Goal: Information Seeking & Learning: Find specific fact

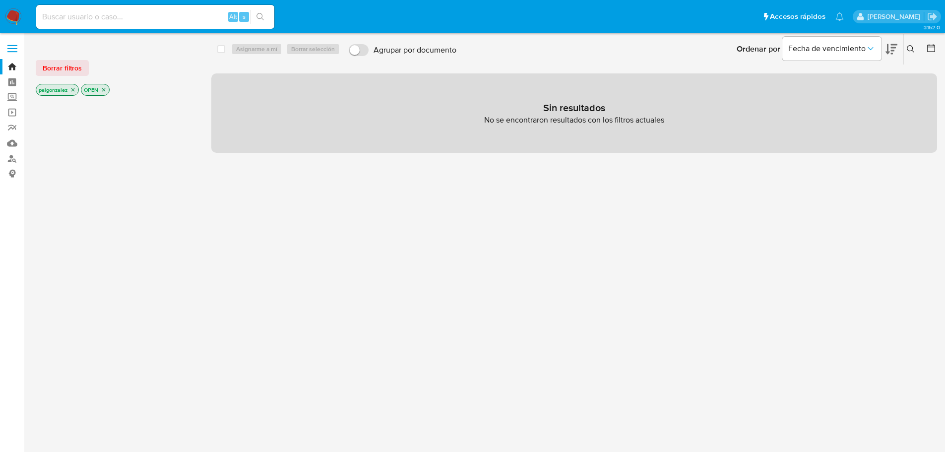
click at [108, 16] on input at bounding box center [155, 16] width 238 height 13
paste input "1002671371"
type input "1002671371"
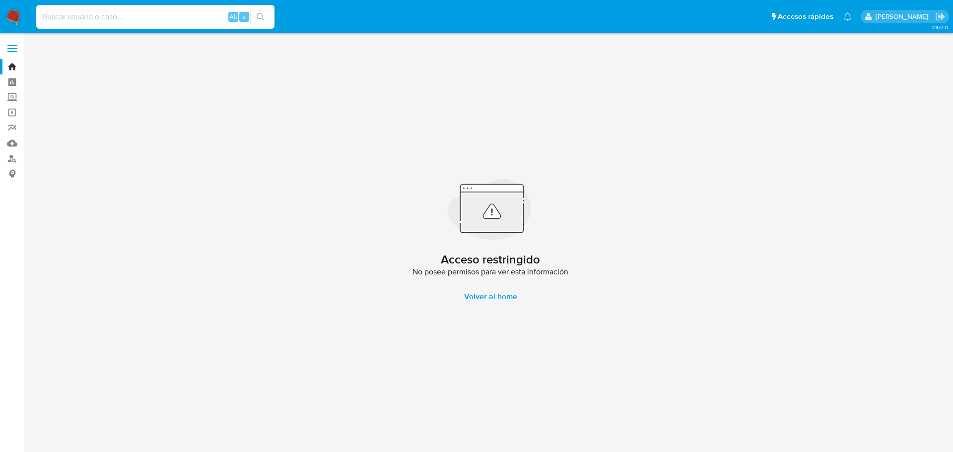
click at [62, 14] on input at bounding box center [155, 16] width 238 height 13
paste input "1002671371"
type input "1002671371"
click at [6, 48] on label at bounding box center [12, 48] width 25 height 21
click at [14, 48] on span at bounding box center [12, 48] width 10 height 1
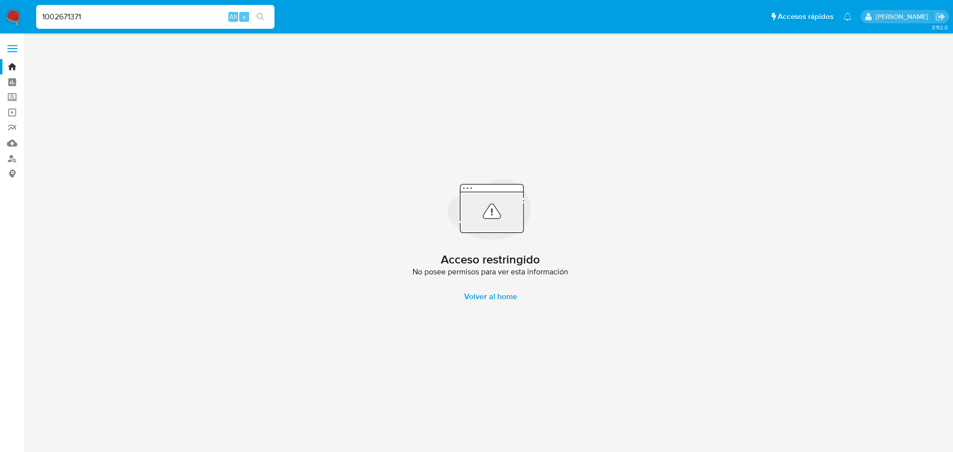
click at [0, 0] on input "checkbox" at bounding box center [0, 0] width 0 height 0
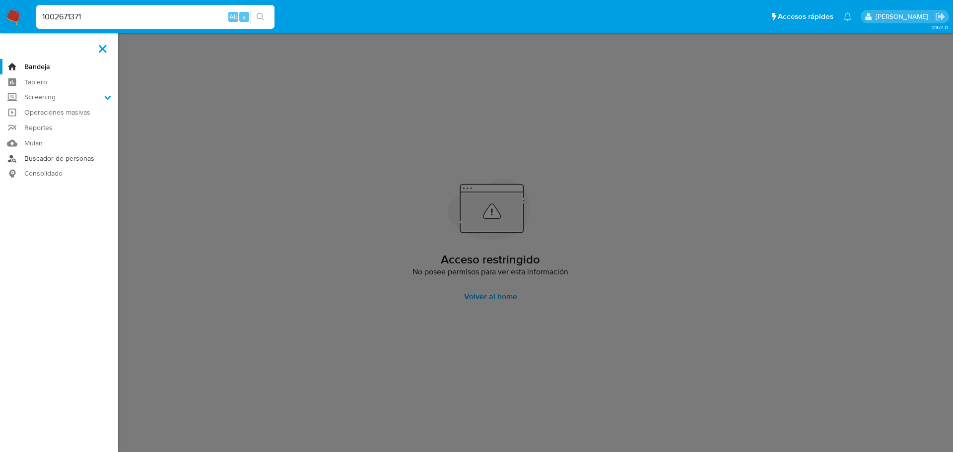
click at [49, 159] on link "Buscador de personas" at bounding box center [59, 158] width 118 height 15
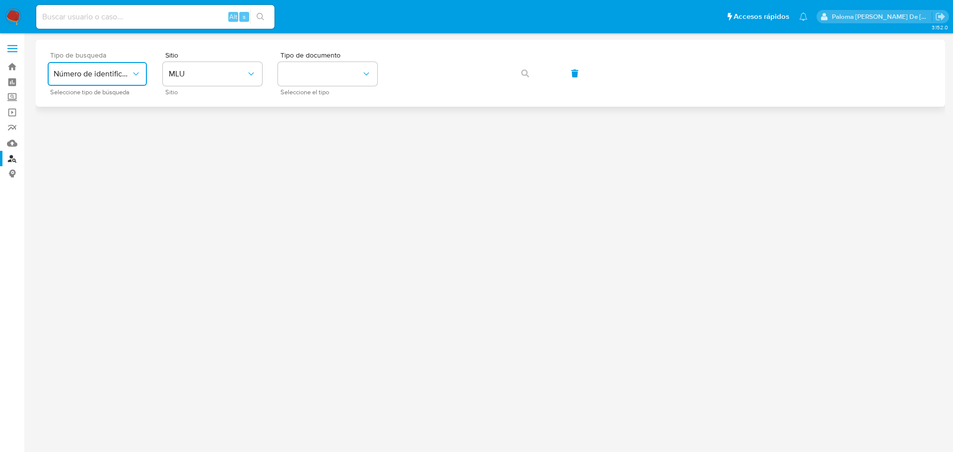
click at [108, 76] on span "Número de identificación" at bounding box center [92, 74] width 77 height 10
click at [90, 104] on span "Número de identificación" at bounding box center [94, 106] width 81 height 20
click at [236, 73] on button "site_id" at bounding box center [212, 74] width 99 height 24
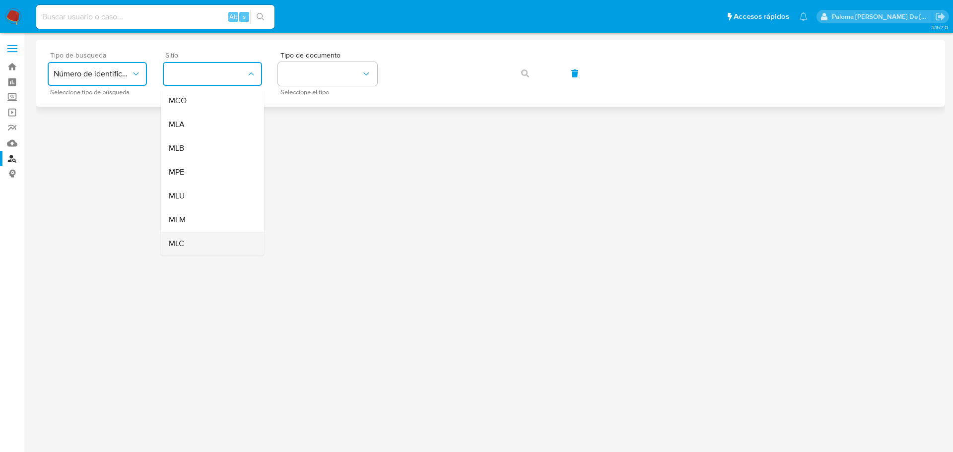
click at [181, 241] on span "MLC" at bounding box center [176, 244] width 15 height 10
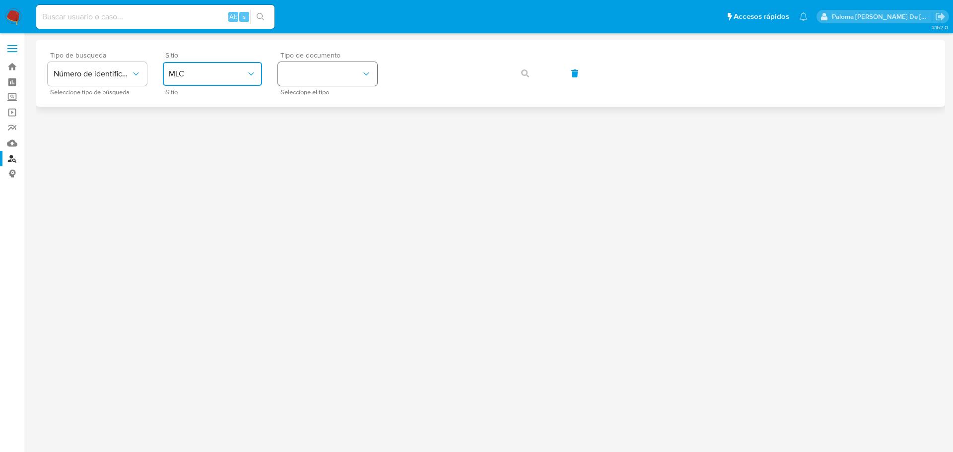
click at [320, 71] on button "identificationType" at bounding box center [327, 74] width 99 height 24
click at [322, 97] on div "RUT RUT" at bounding box center [324, 106] width 81 height 34
click at [522, 77] on icon "button" at bounding box center [525, 73] width 8 height 8
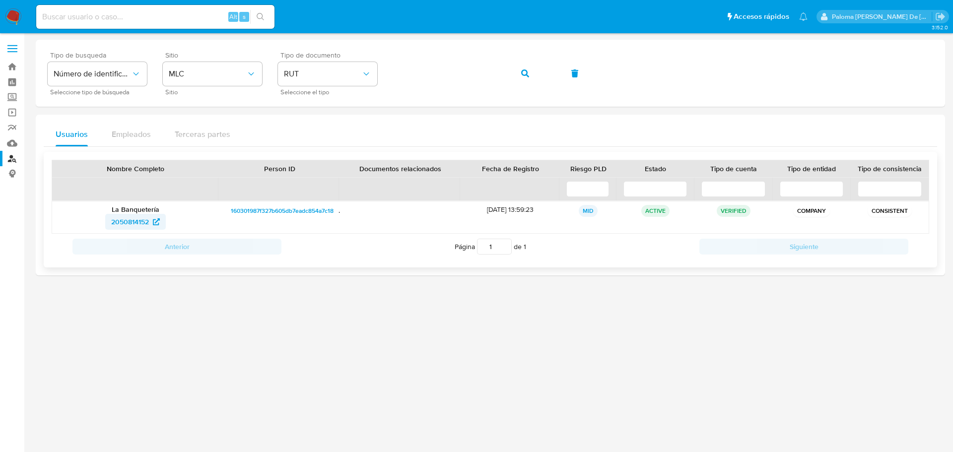
click at [124, 218] on span "2050814152" at bounding box center [130, 222] width 38 height 16
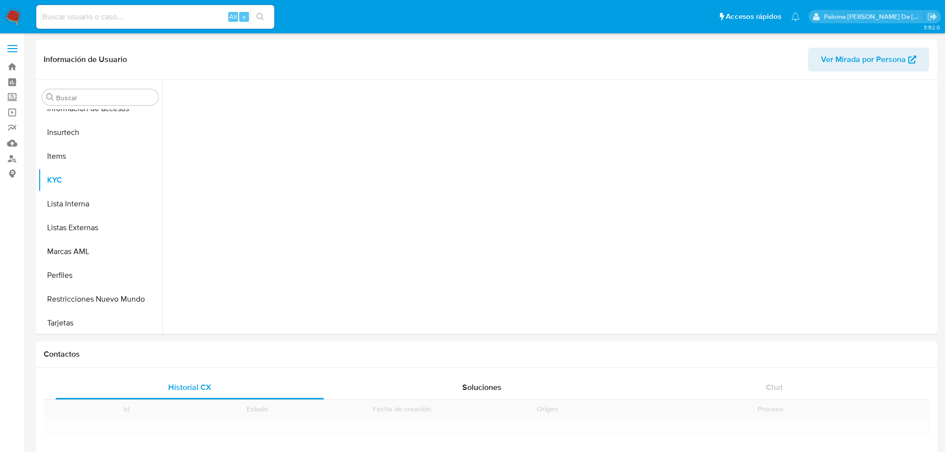
scroll to position [396, 0]
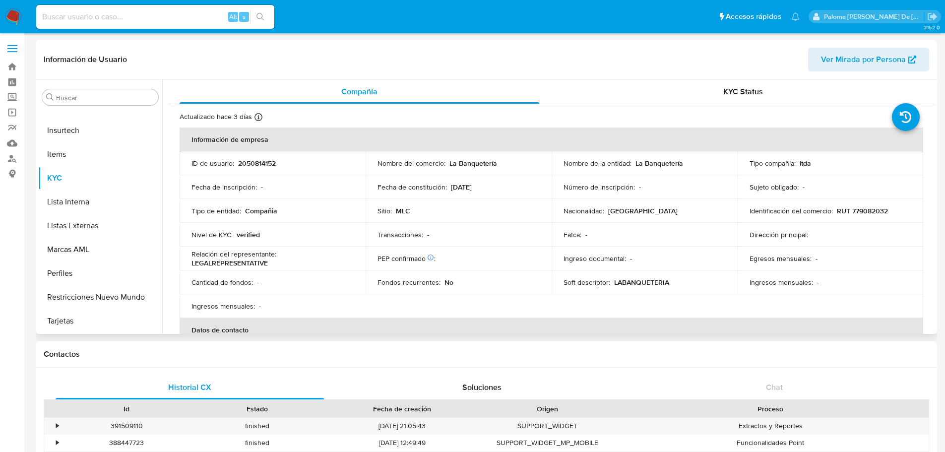
select select "10"
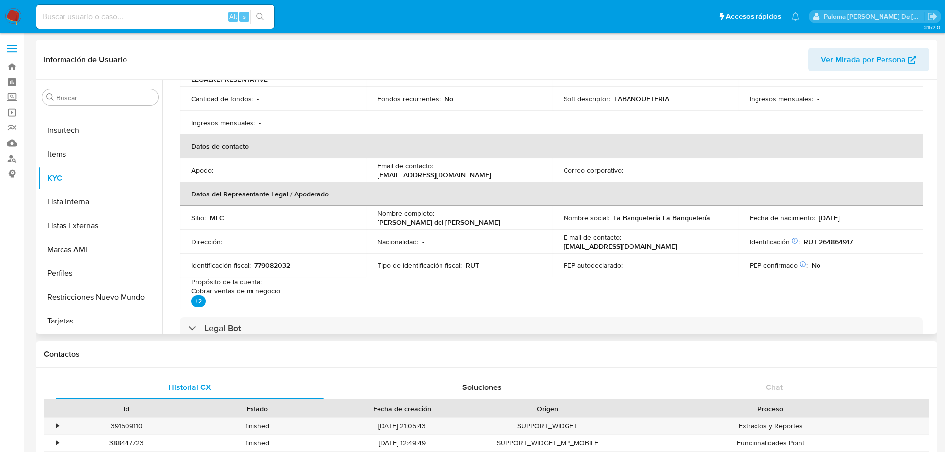
scroll to position [199, 0]
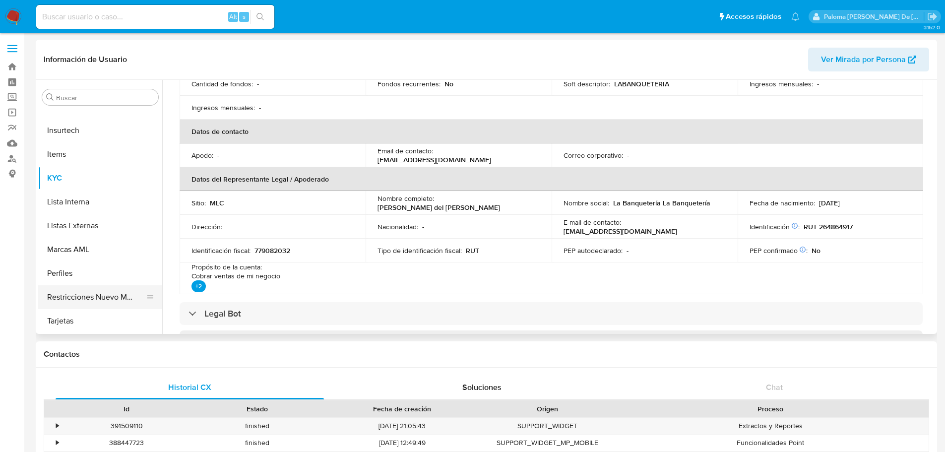
click at [78, 295] on button "Restricciones Nuevo Mundo" at bounding box center [96, 297] width 116 height 24
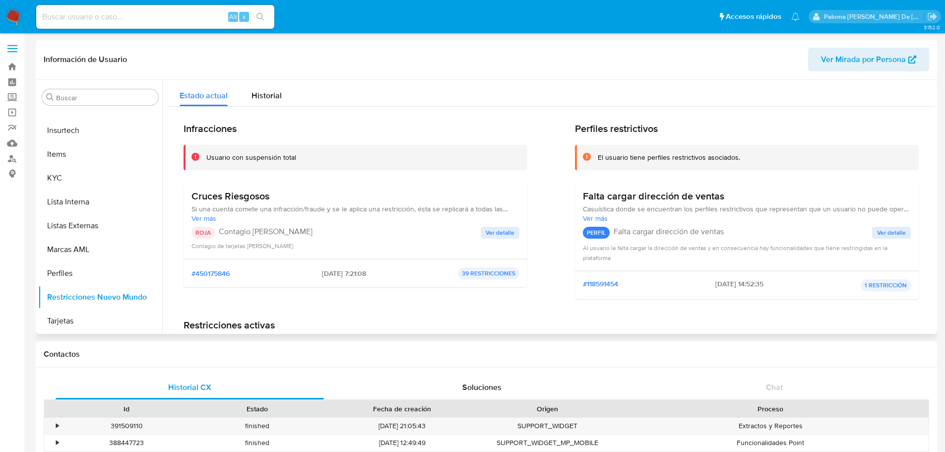
click at [507, 234] on span "Ver detalle" at bounding box center [500, 233] width 29 height 10
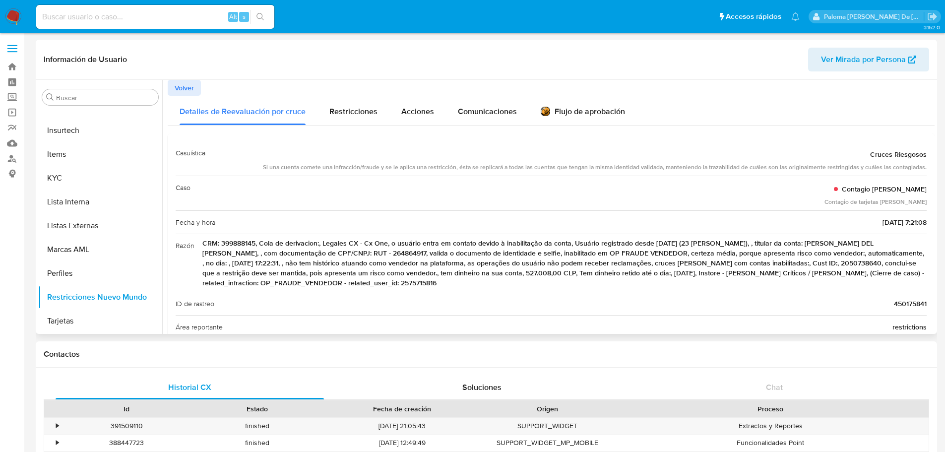
click at [173, 86] on button "Volver" at bounding box center [184, 88] width 33 height 16
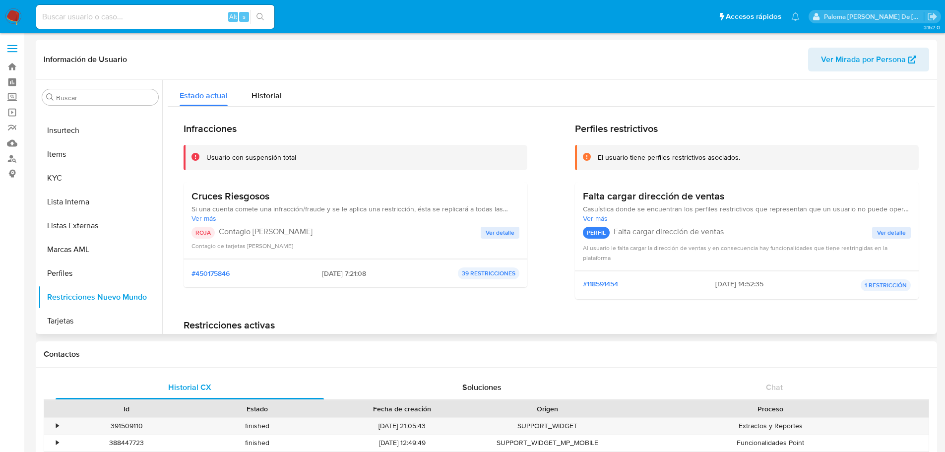
click at [209, 212] on span "Si una cuenta comete una infracción/fraude y se le aplica una restricción, ésta…" at bounding box center [356, 208] width 328 height 9
click at [196, 222] on span "Ver más" at bounding box center [356, 218] width 328 height 9
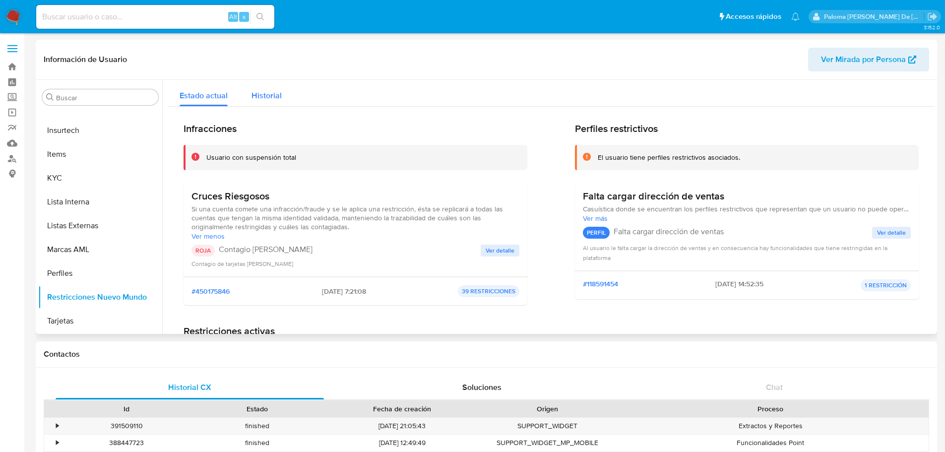
click at [258, 90] on span "Historial" at bounding box center [267, 95] width 30 height 11
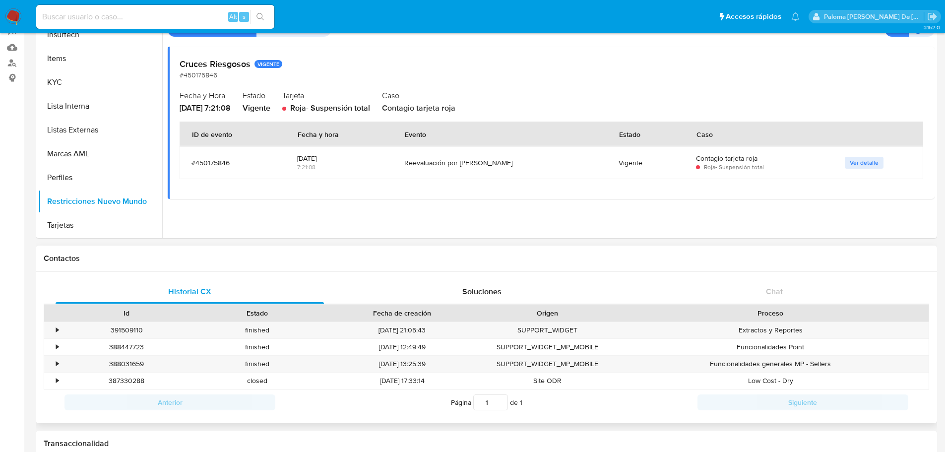
scroll to position [99, 0]
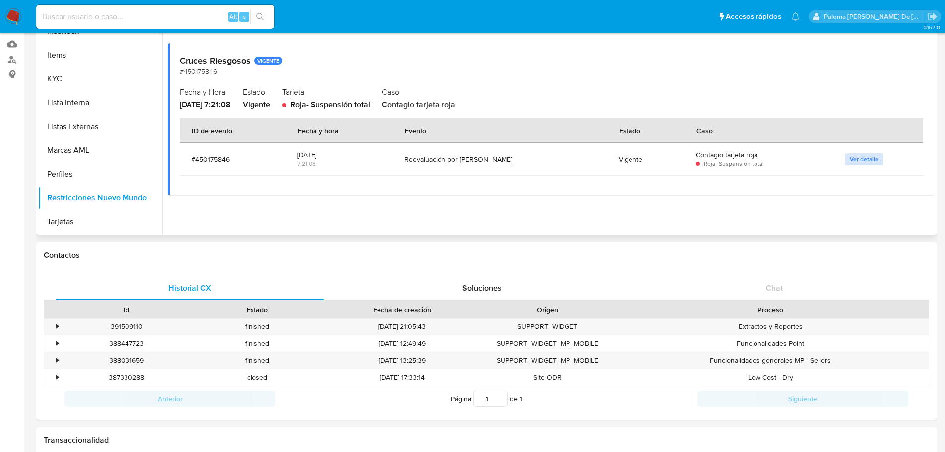
click at [850, 161] on span "Ver detalle" at bounding box center [864, 159] width 29 height 10
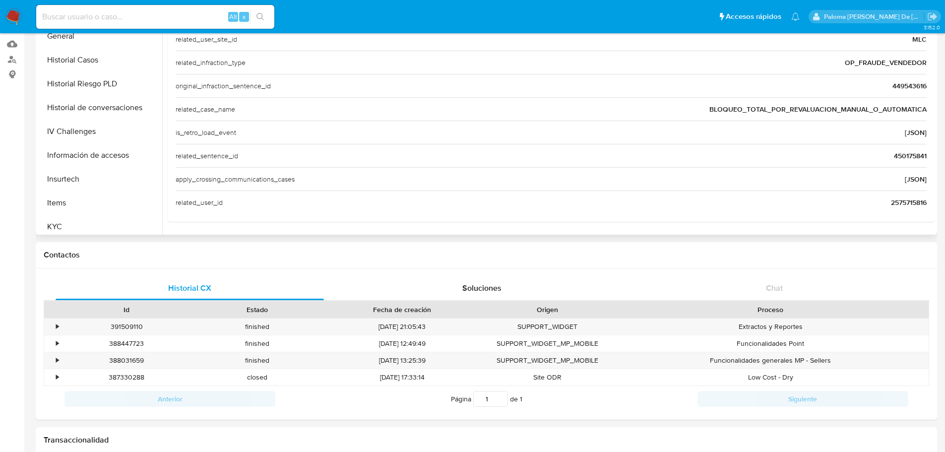
scroll to position [247, 0]
click at [83, 58] on button "Historial Casos" at bounding box center [96, 61] width 116 height 24
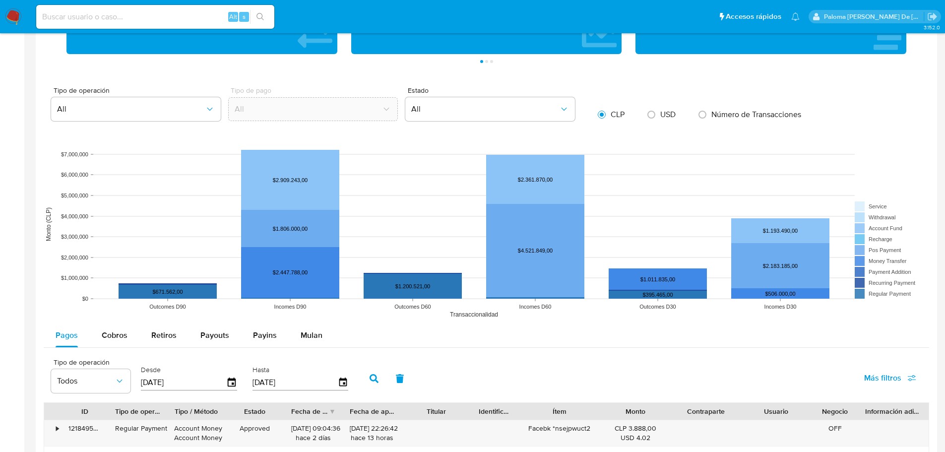
scroll to position [844, 0]
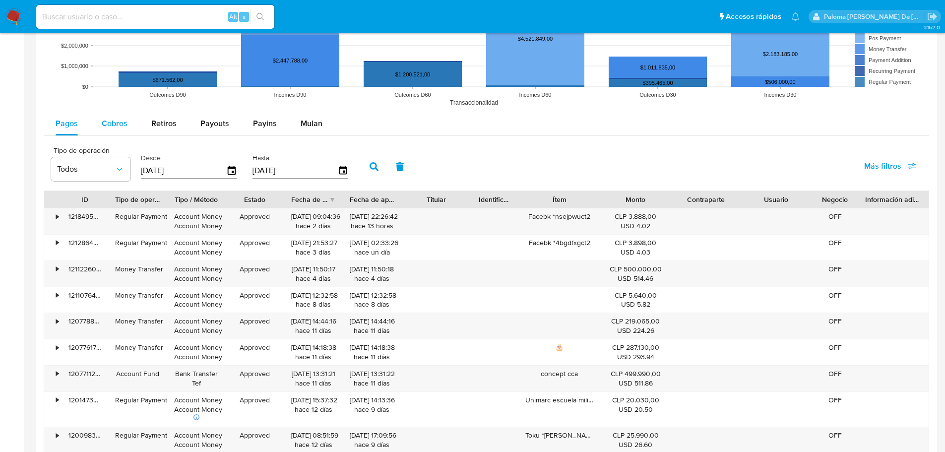
click at [103, 122] on span "Cobros" at bounding box center [115, 123] width 26 height 11
select select "10"
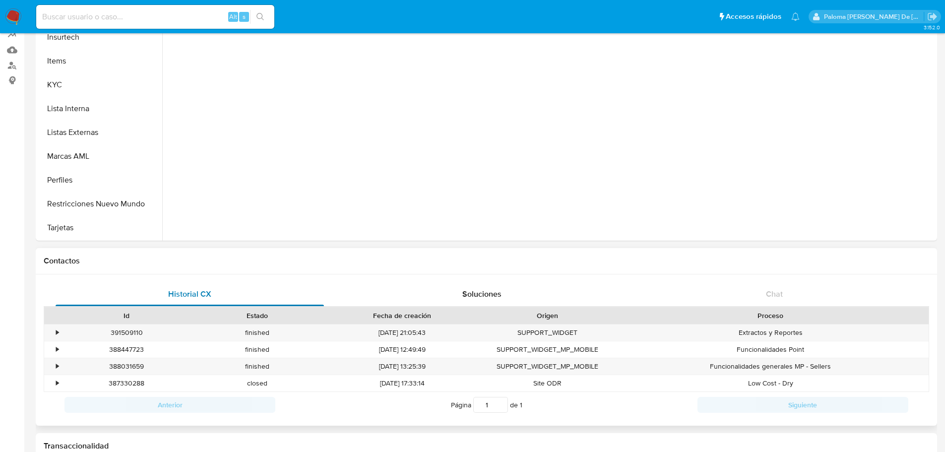
scroll to position [0, 0]
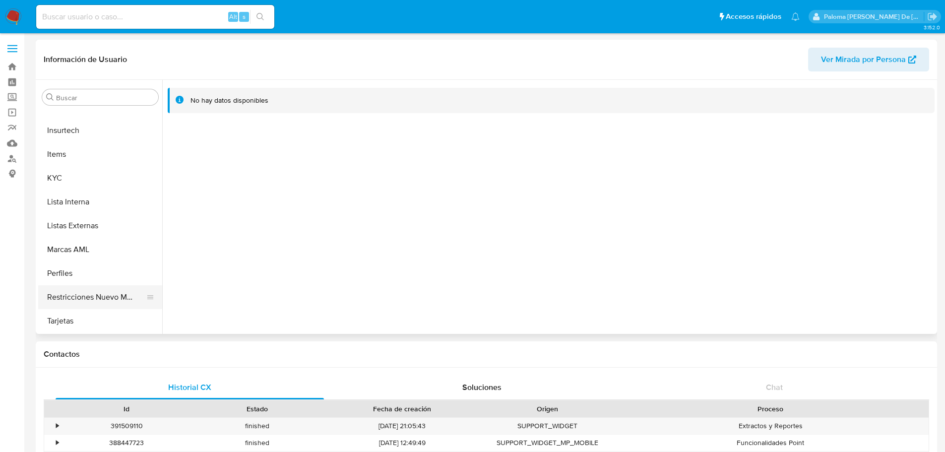
click at [120, 295] on button "Restricciones Nuevo Mundo" at bounding box center [96, 297] width 116 height 24
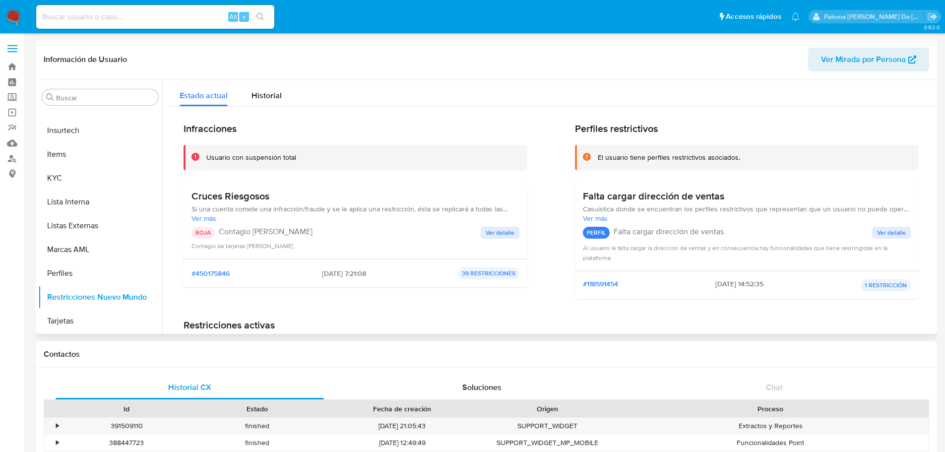
click at [489, 228] on span "Ver detalle" at bounding box center [500, 233] width 29 height 10
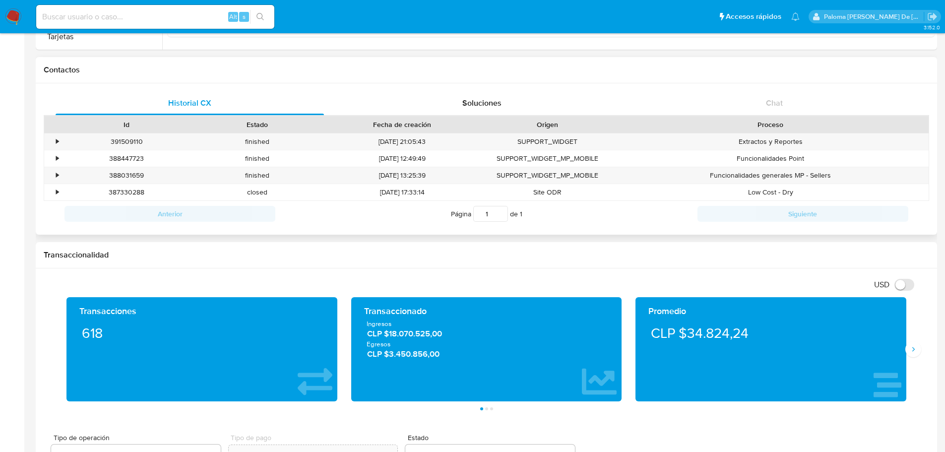
scroll to position [347, 0]
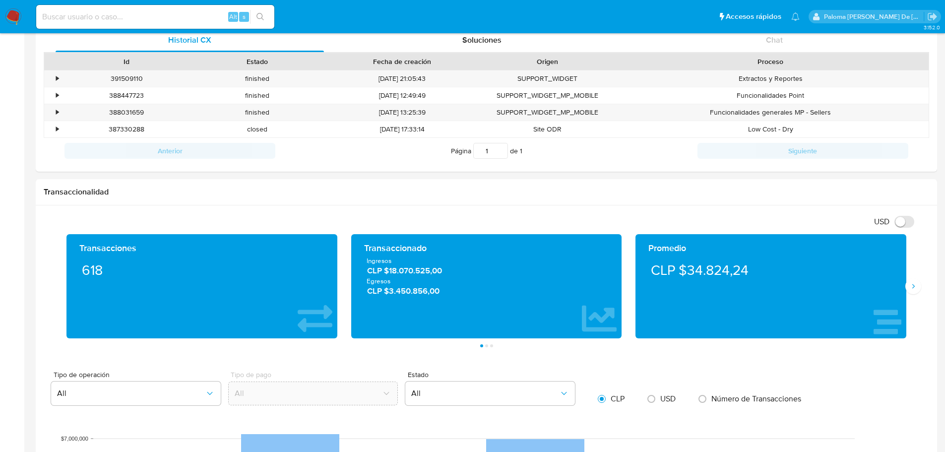
click at [92, 10] on input at bounding box center [155, 16] width 238 height 13
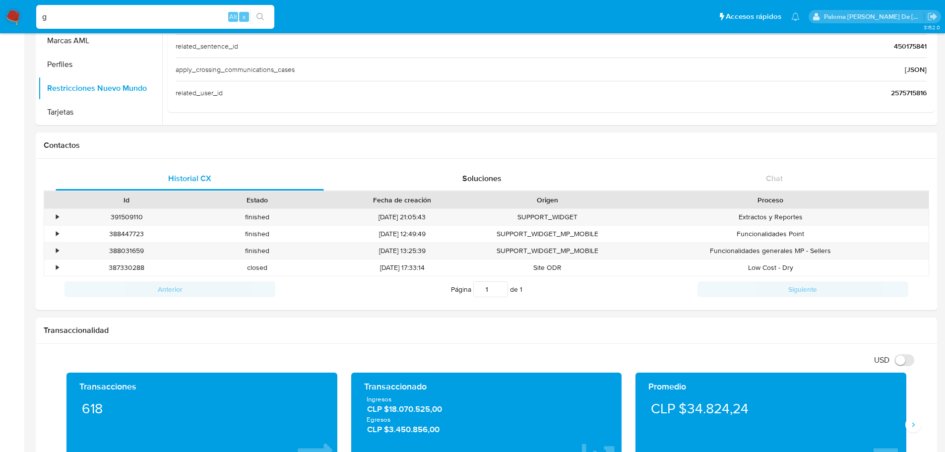
drag, startPoint x: 48, startPoint y: 5, endPoint x: -258, endPoint y: -4, distance: 305.8
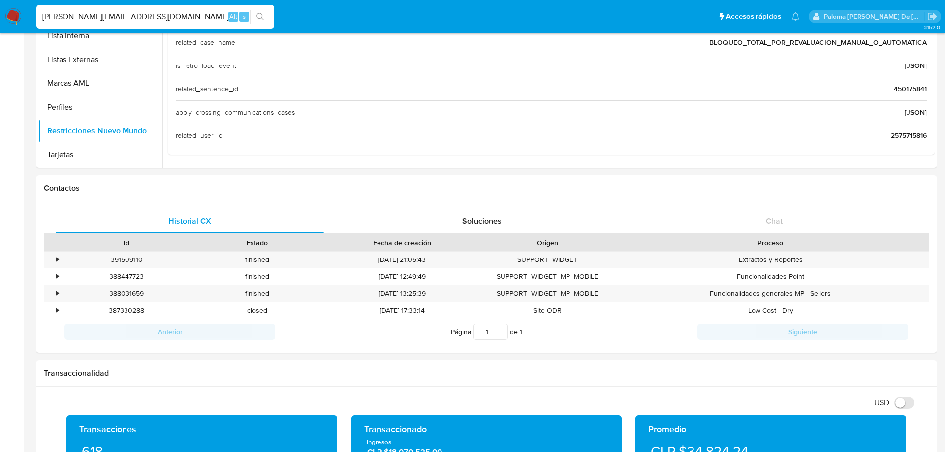
type input "p.gonzalez.falcon@gmail.com"
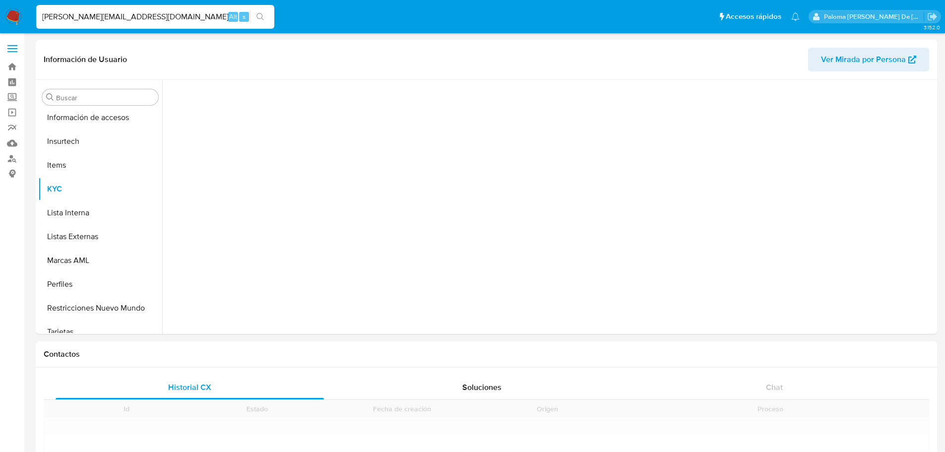
scroll to position [396, 0]
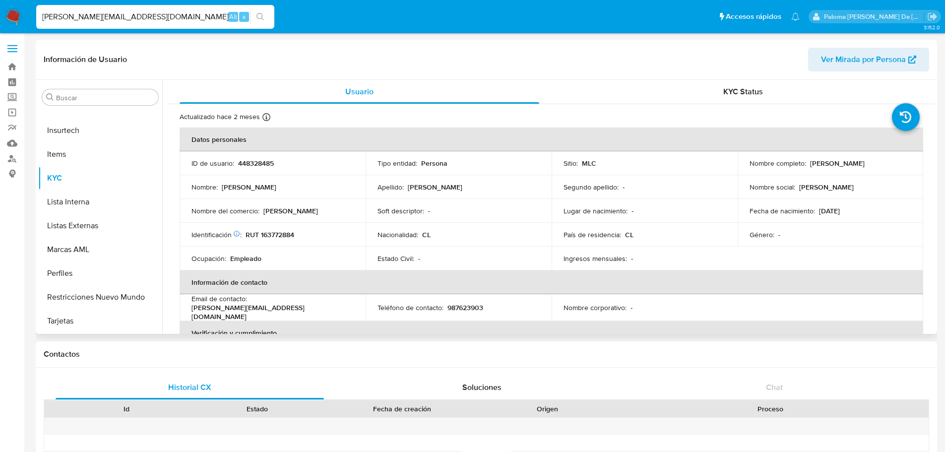
select select "10"
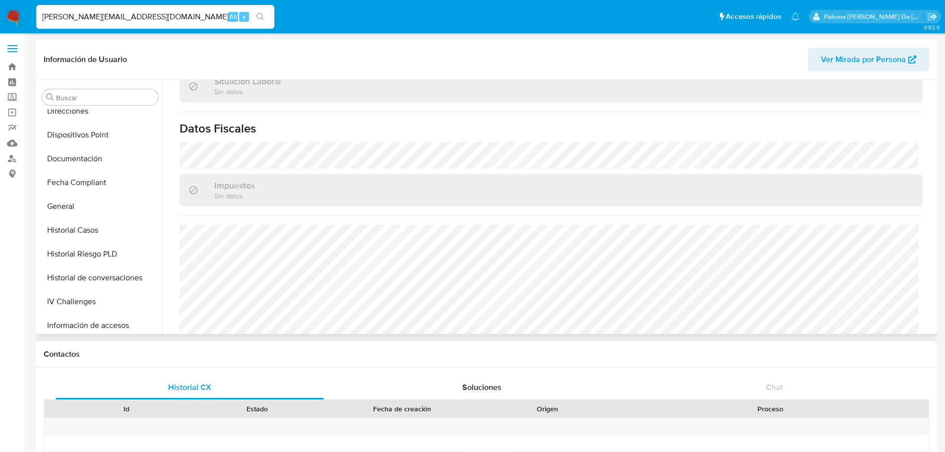
scroll to position [147, 0]
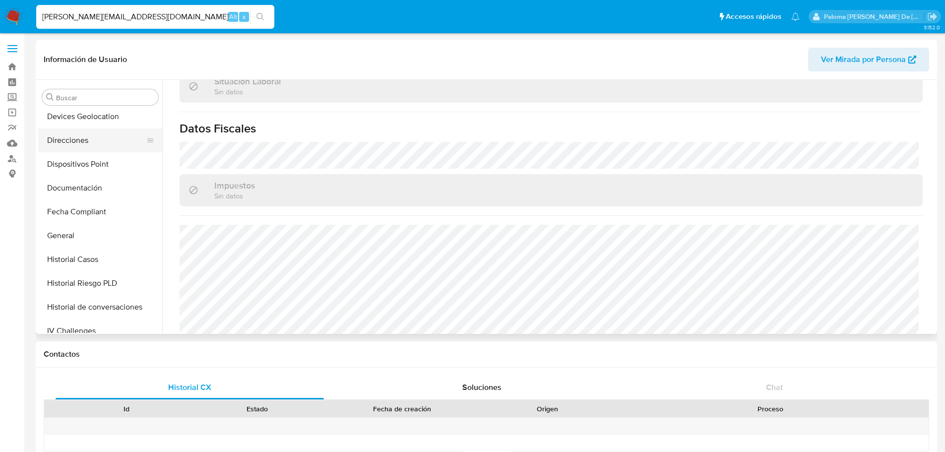
click at [73, 135] on button "Direcciones" at bounding box center [96, 141] width 116 height 24
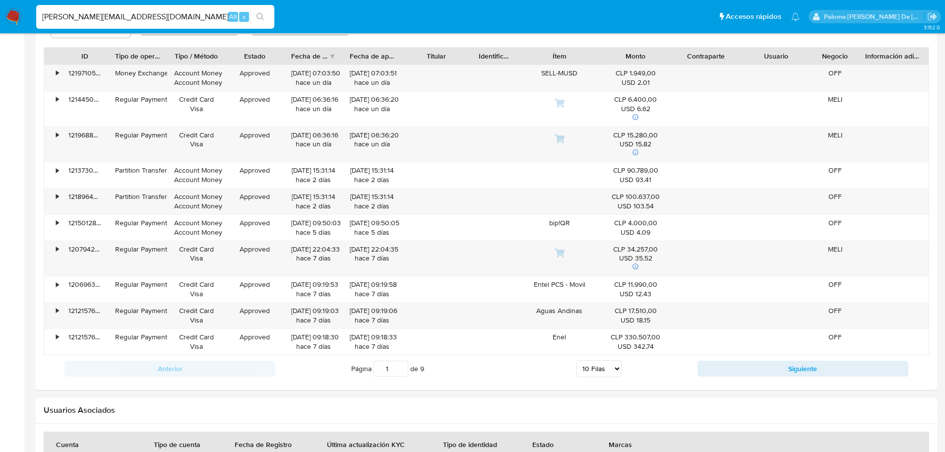
scroll to position [1092, 0]
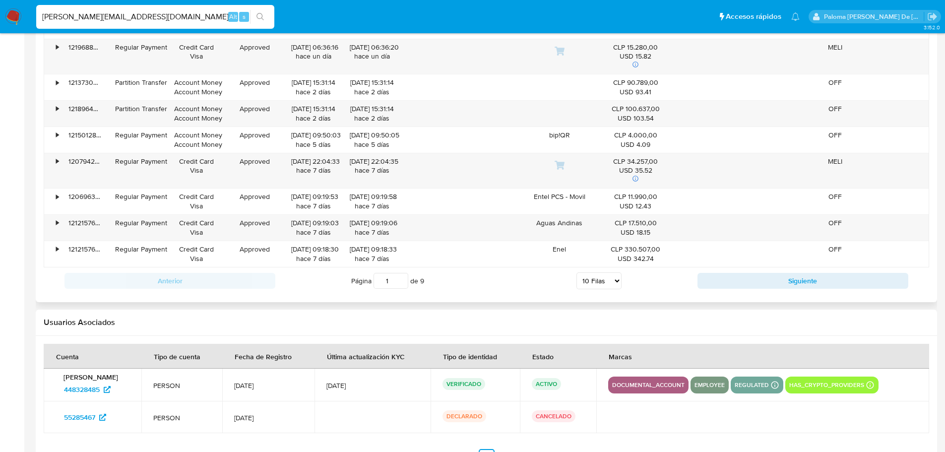
drag, startPoint x: 392, startPoint y: 283, endPoint x: 329, endPoint y: 290, distance: 63.9
click at [329, 290] on div "Página 1 de 9 5 Filas 10 Filas 20 Filas 25 Filas 50 Filas 100 Filas" at bounding box center [486, 281] width 422 height 20
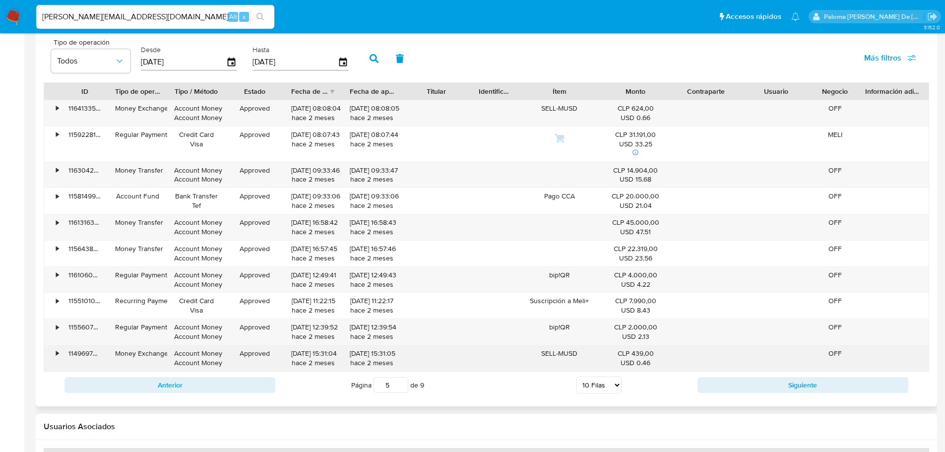
scroll to position [943, 0]
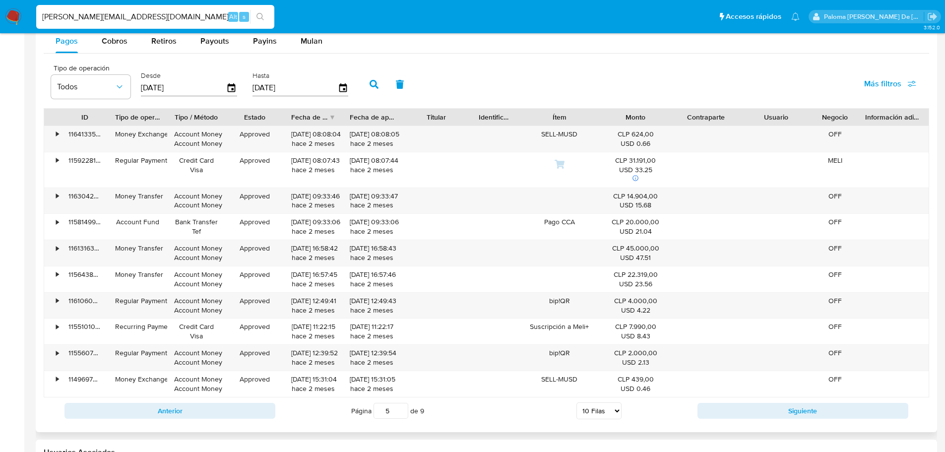
drag, startPoint x: 358, startPoint y: 414, endPoint x: 344, endPoint y: 414, distance: 14.4
click at [344, 414] on div "Página 5 de 9 5 Filas 10 Filas 20 Filas 25 Filas 50 Filas 100 Filas" at bounding box center [486, 411] width 422 height 20
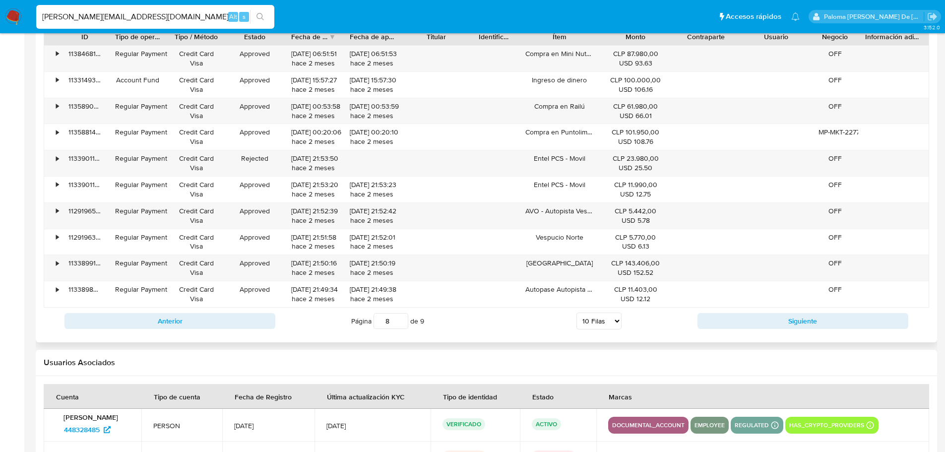
scroll to position [1042, 0]
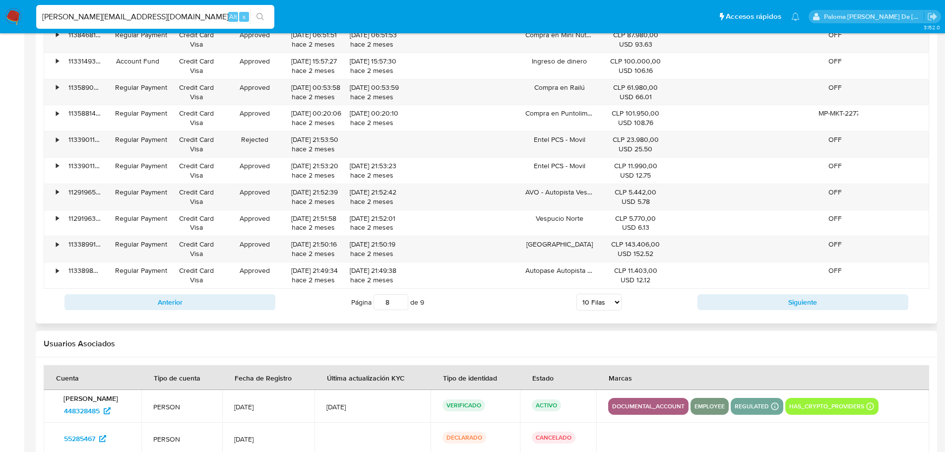
drag, startPoint x: 393, startPoint y: 299, endPoint x: 337, endPoint y: 300, distance: 55.6
click at [337, 300] on div "Página 8 de 9 5 Filas 10 Filas 20 Filas 25 Filas 50 Filas 100 Filas" at bounding box center [486, 302] width 422 height 20
type input "9"
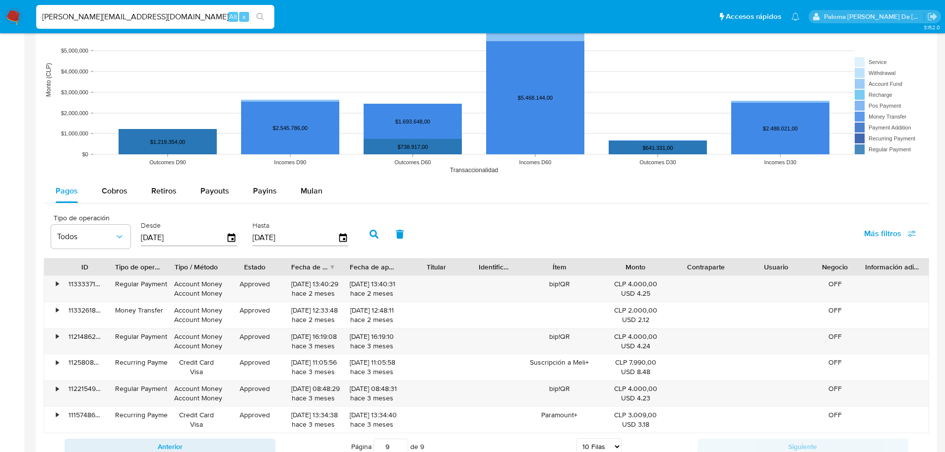
scroll to position [894, 0]
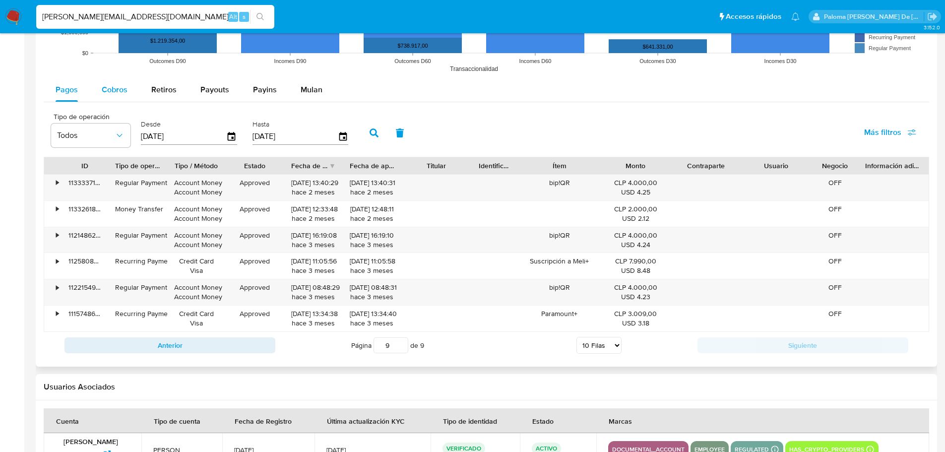
click at [116, 93] on span "Cobros" at bounding box center [115, 89] width 26 height 11
select select "10"
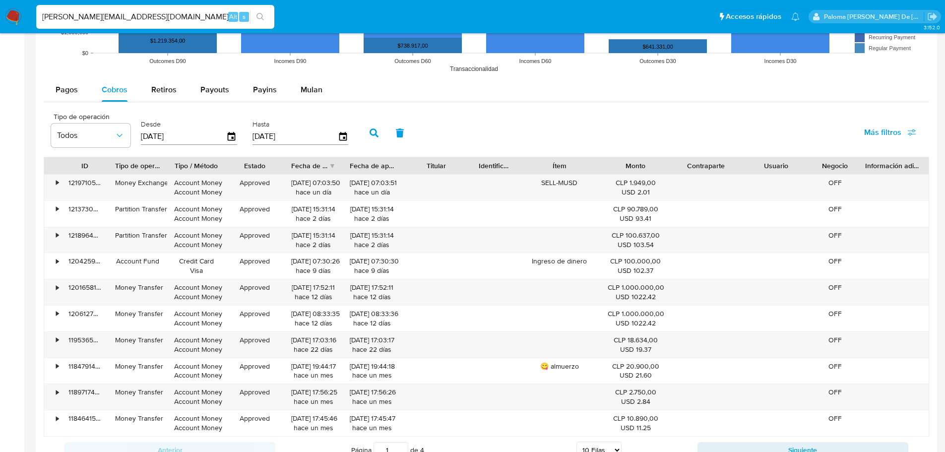
click at [223, 148] on div "Desde 16/05/2025" at bounding box center [189, 132] width 96 height 40
click at [172, 136] on input "[DATE]" at bounding box center [183, 137] width 85 height 16
click at [234, 137] on icon "button" at bounding box center [231, 136] width 17 height 17
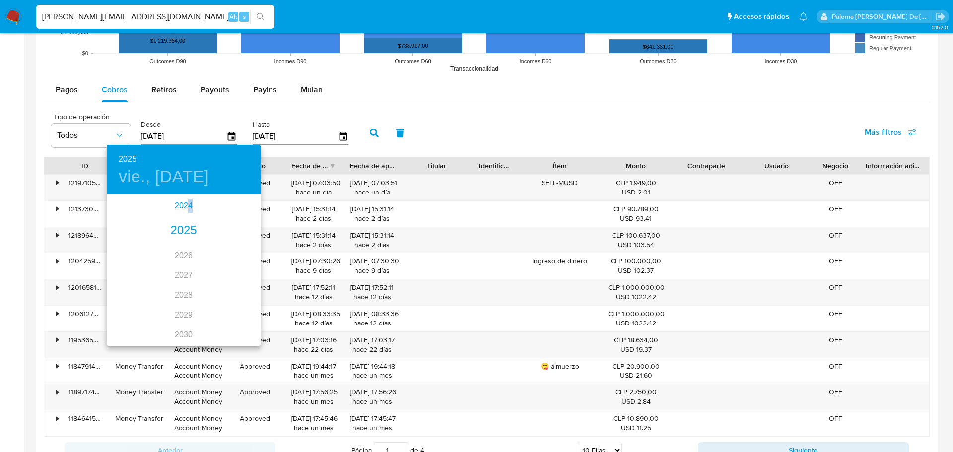
click at [186, 204] on div "2024" at bounding box center [184, 206] width 154 height 20
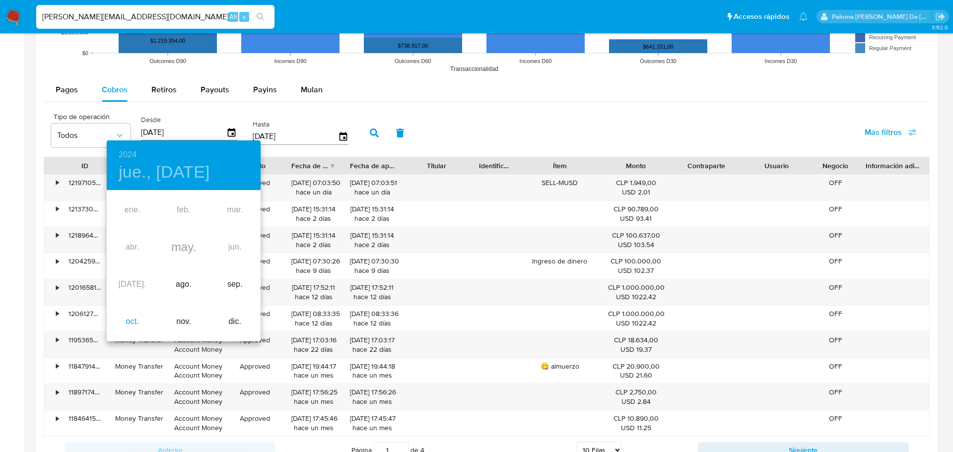
click at [130, 322] on div "oct." at bounding box center [132, 321] width 51 height 37
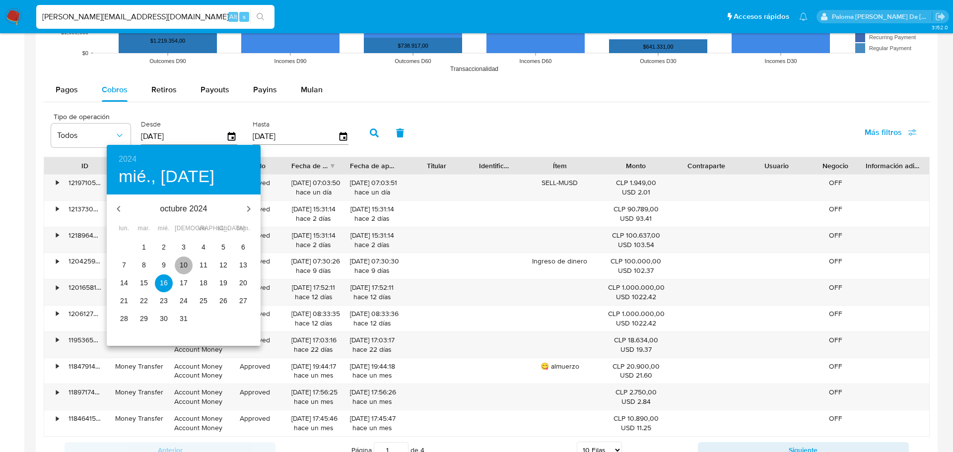
click at [183, 264] on p "10" at bounding box center [184, 265] width 8 height 10
type input "10/10/2024"
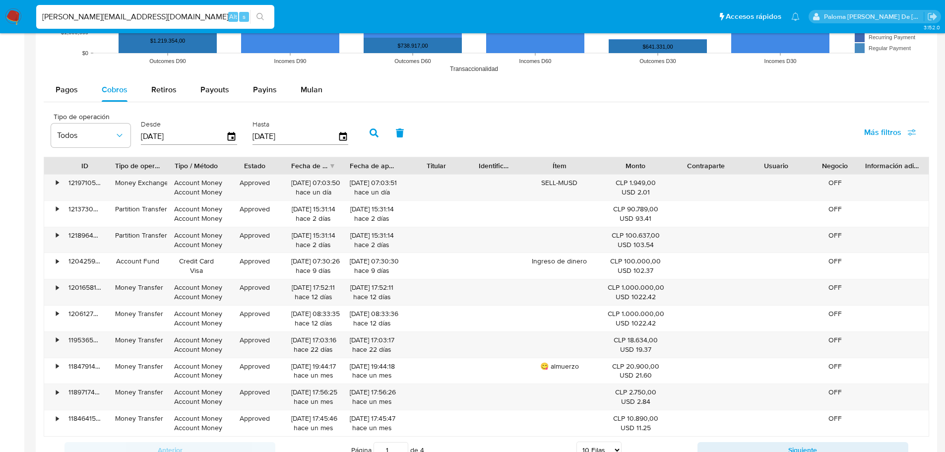
click at [269, 133] on input "[DATE]" at bounding box center [295, 137] width 85 height 16
click at [340, 134] on icon "button" at bounding box center [343, 136] width 8 height 9
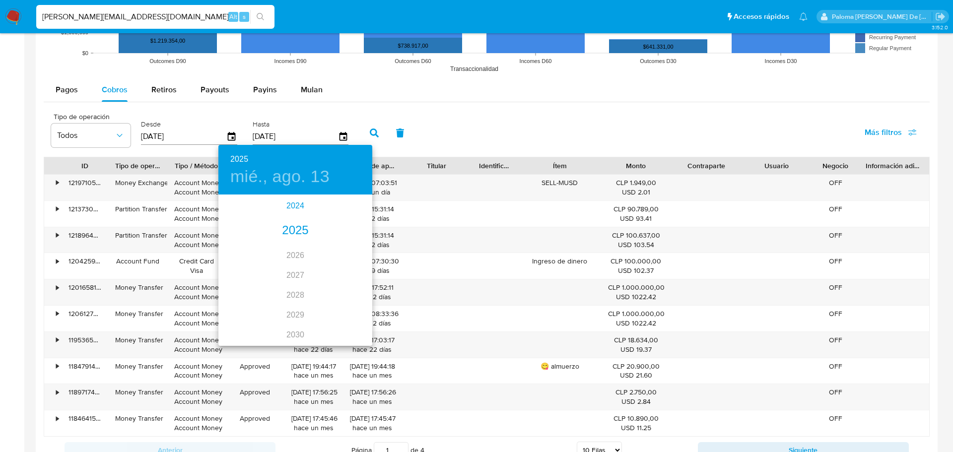
click at [297, 199] on div "2024" at bounding box center [295, 206] width 154 height 20
click at [343, 322] on div "dic." at bounding box center [346, 326] width 51 height 37
type input "13/12/2024"
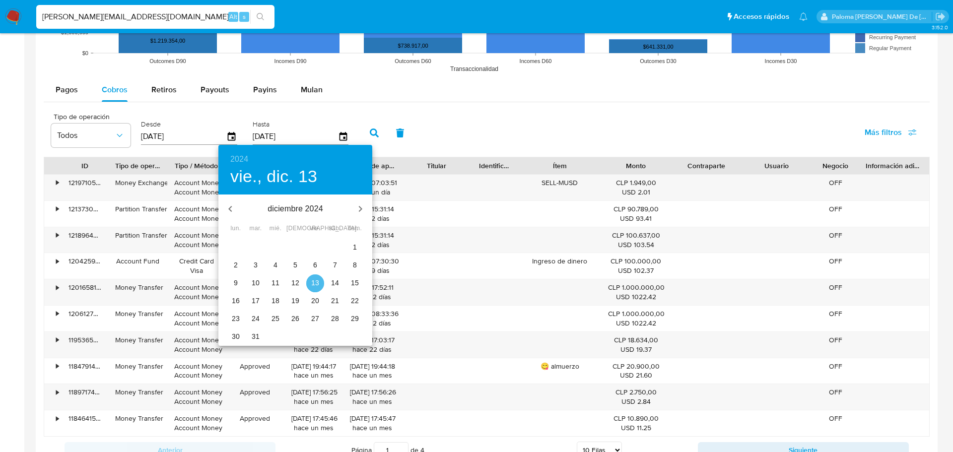
click at [311, 281] on span "13" at bounding box center [315, 283] width 18 height 10
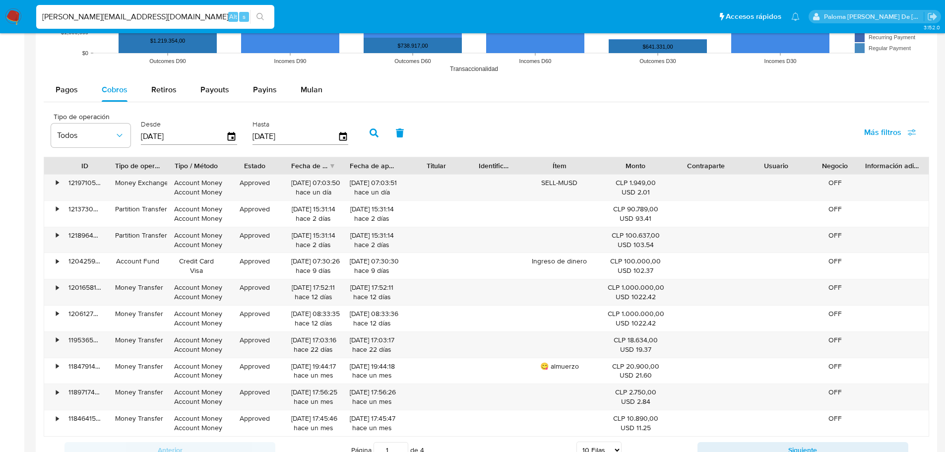
click at [377, 134] on icon "button" at bounding box center [374, 133] width 9 height 9
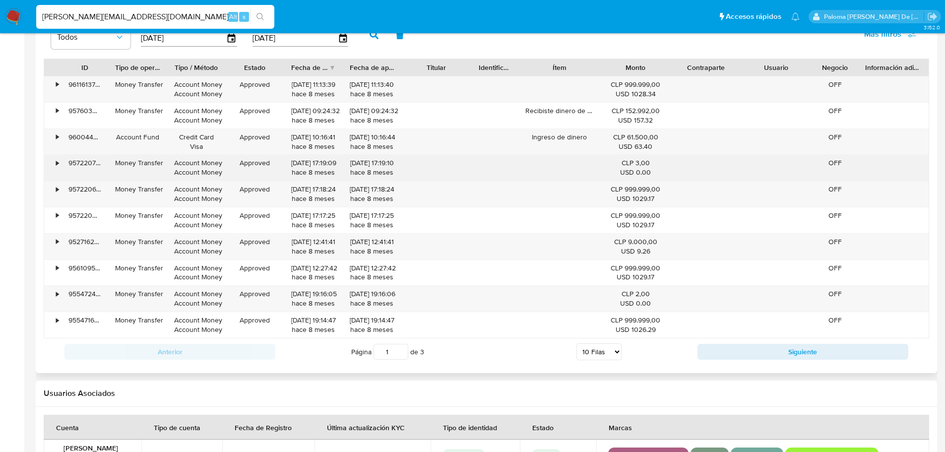
scroll to position [994, 0]
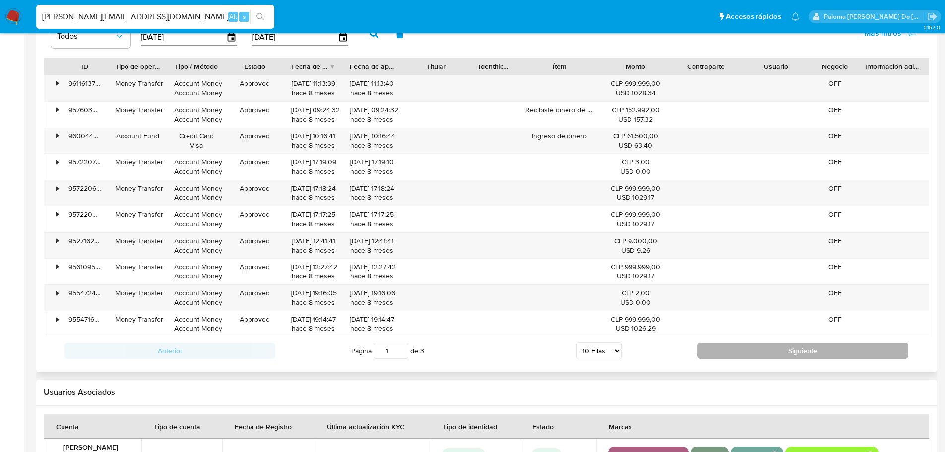
click at [828, 354] on button "Siguiente" at bounding box center [803, 351] width 211 height 16
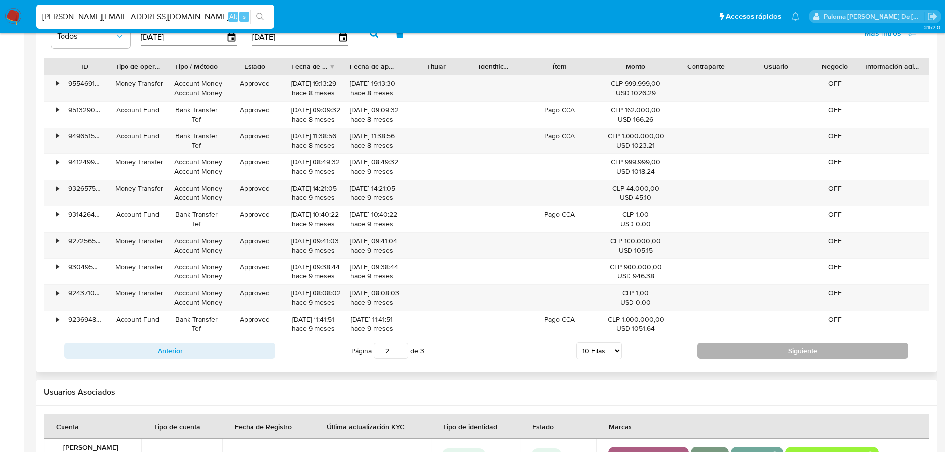
click at [790, 348] on button "Siguiente" at bounding box center [803, 351] width 211 height 16
type input "3"
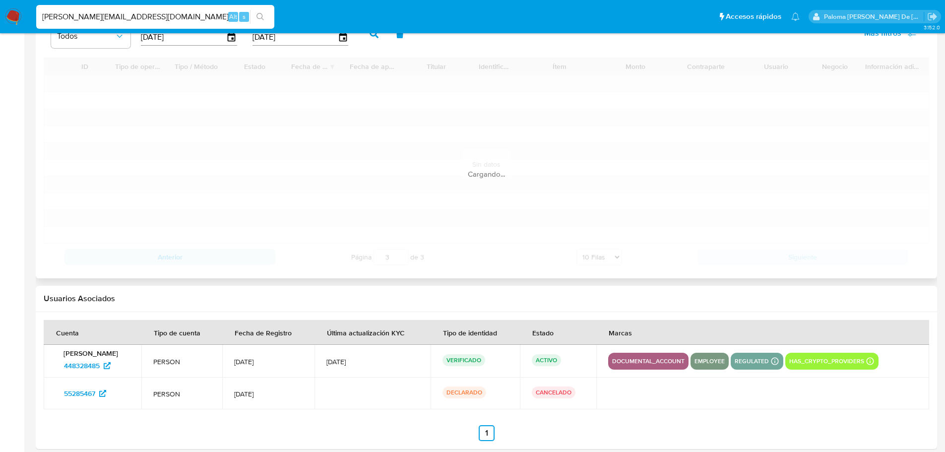
scroll to position [941, 0]
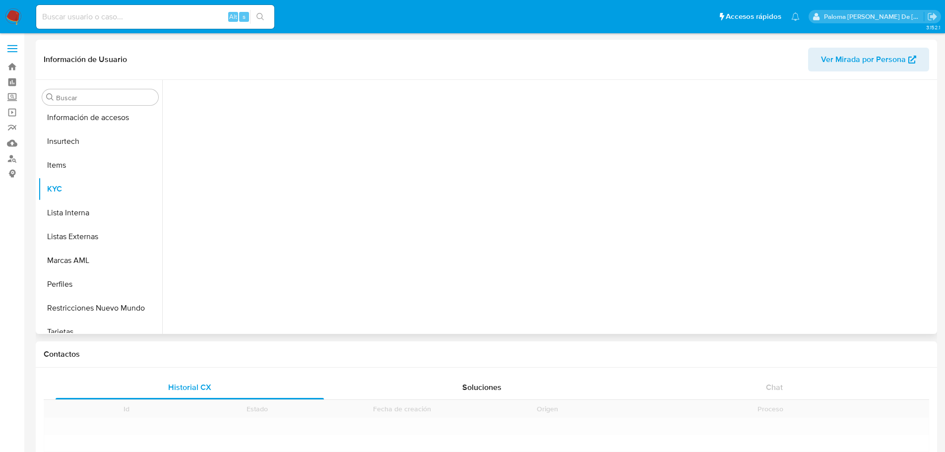
scroll to position [396, 0]
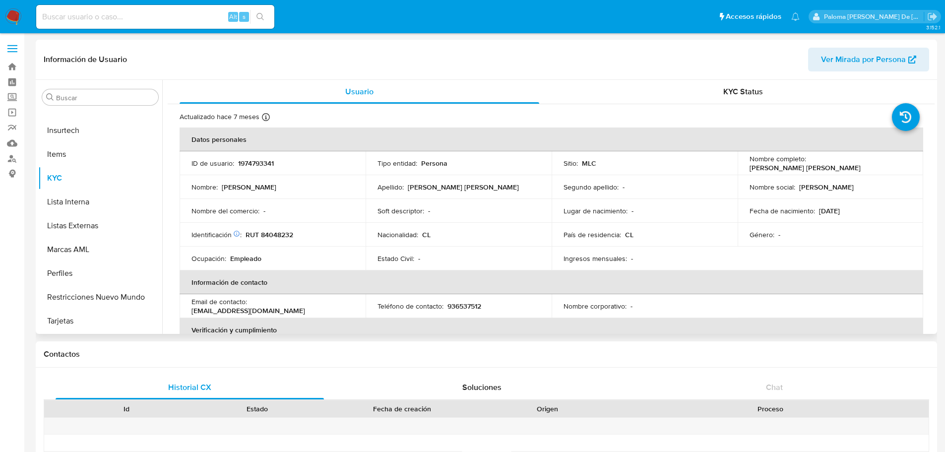
select select "10"
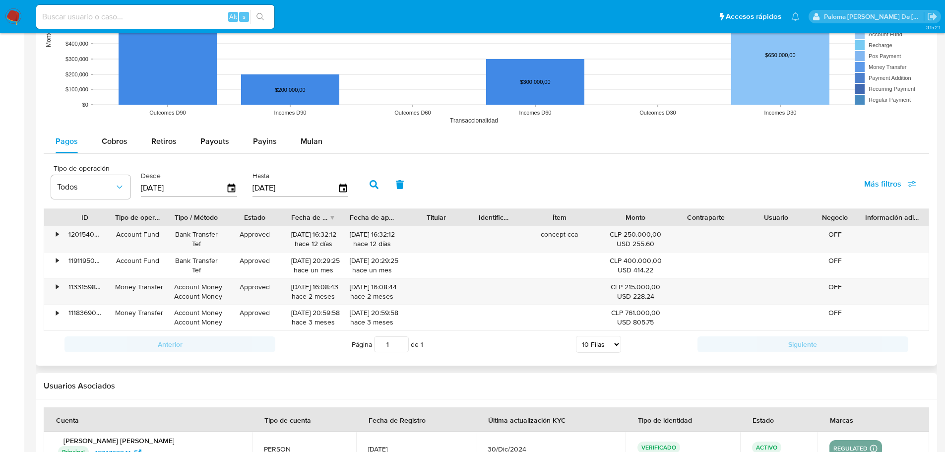
scroll to position [844, 0]
click at [107, 140] on span "Cobros" at bounding box center [115, 139] width 26 height 11
select select "10"
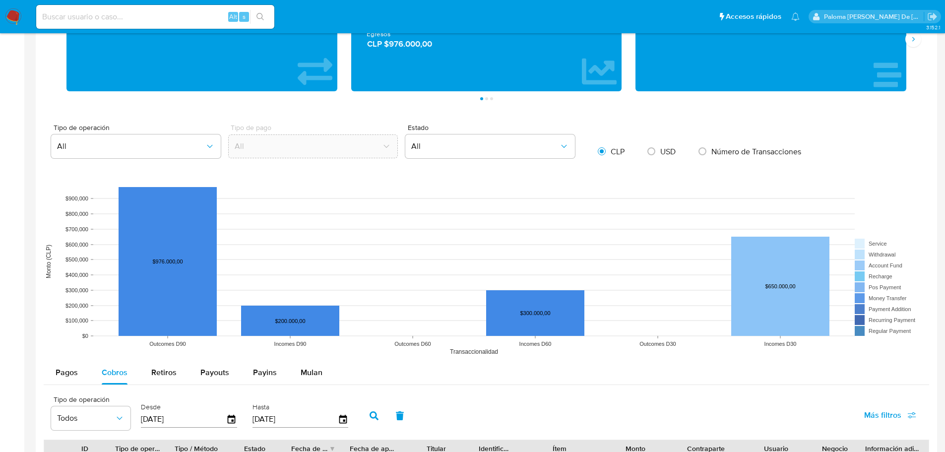
scroll to position [909, 0]
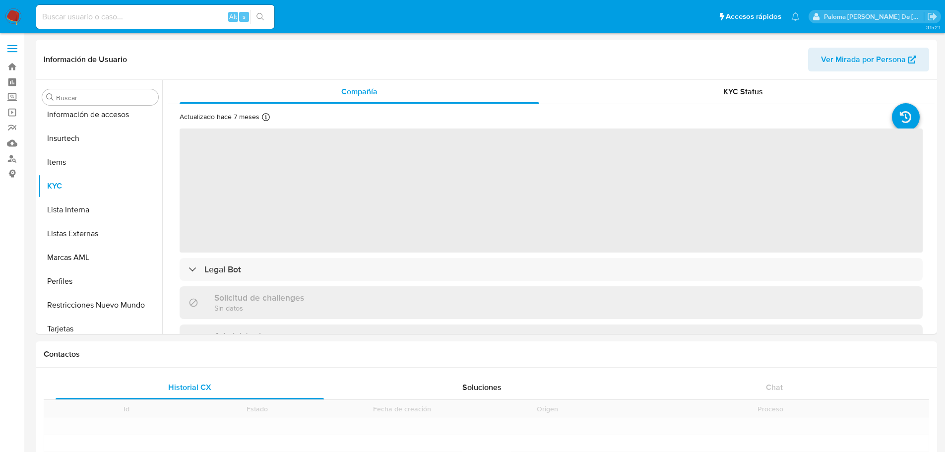
scroll to position [396, 0]
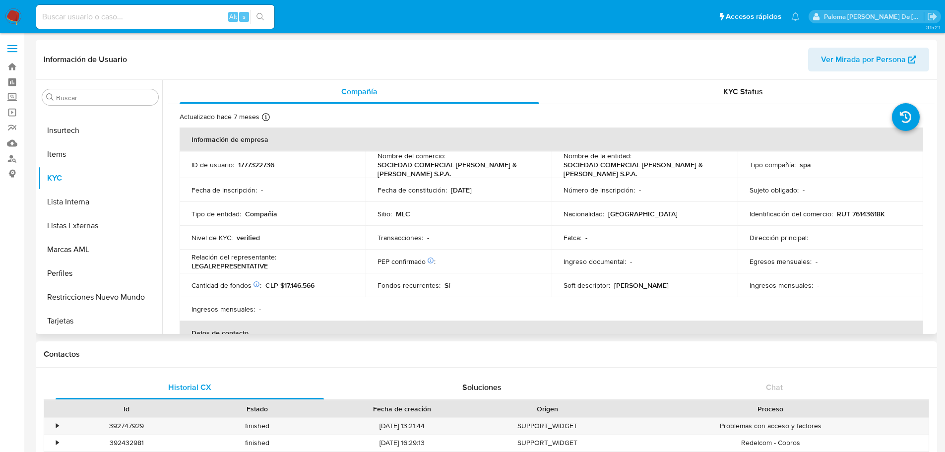
select select "10"
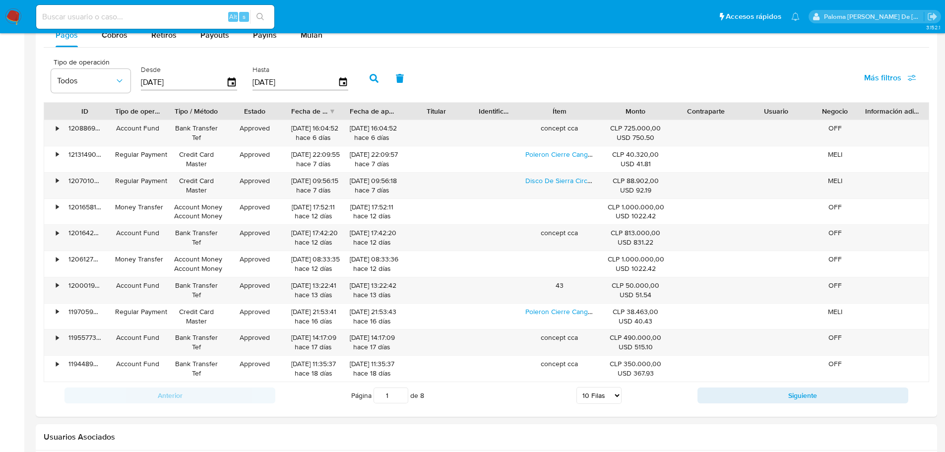
scroll to position [943, 0]
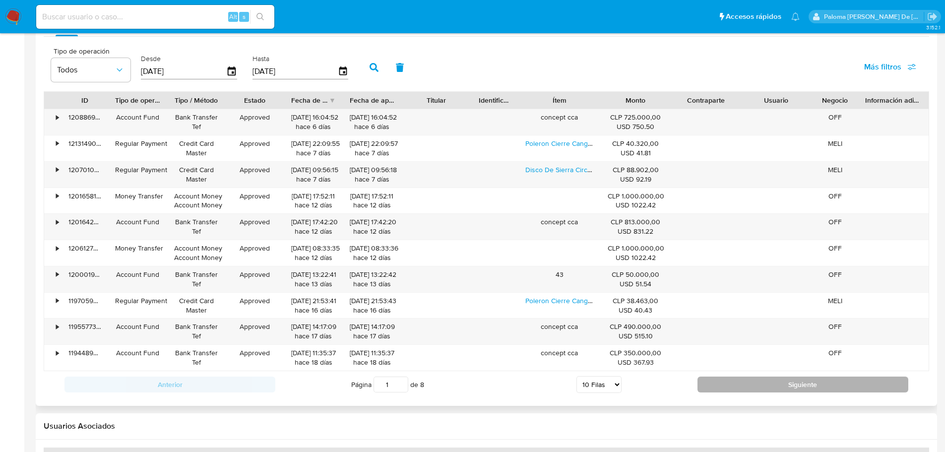
click at [780, 382] on button "Siguiente" at bounding box center [803, 385] width 211 height 16
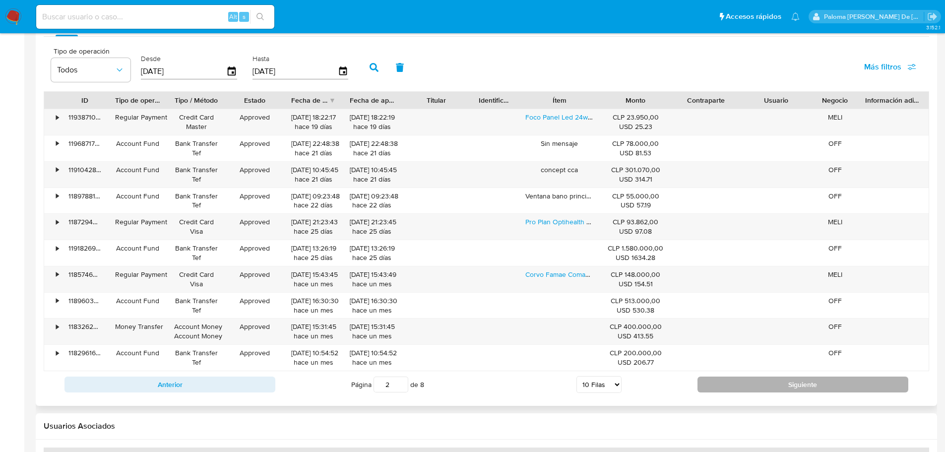
click at [763, 383] on button "Siguiente" at bounding box center [803, 385] width 211 height 16
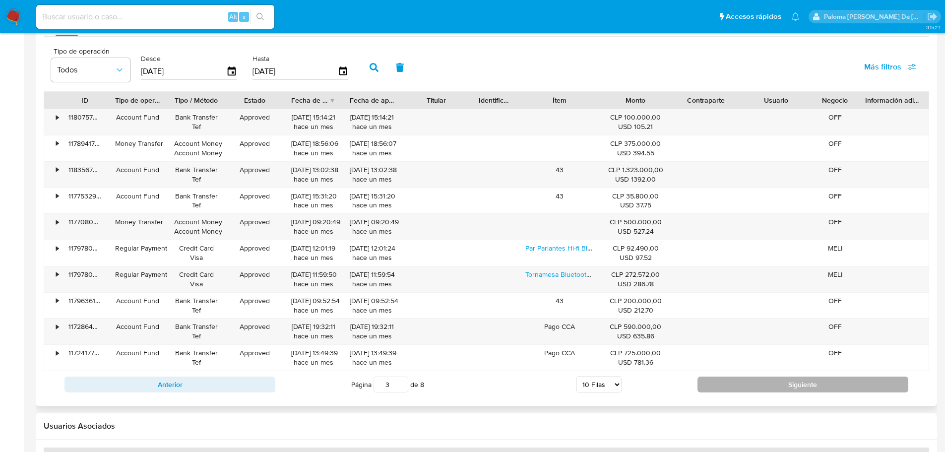
click at [763, 383] on button "Siguiente" at bounding box center [803, 385] width 211 height 16
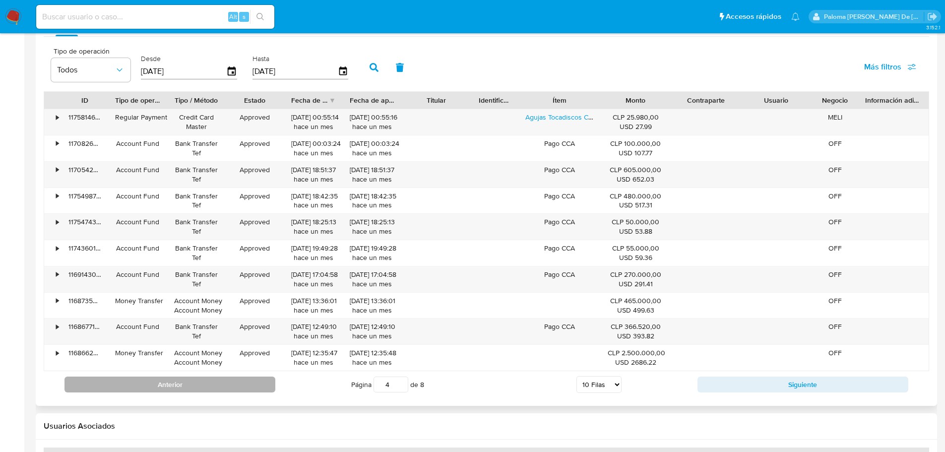
click at [211, 387] on button "Anterior" at bounding box center [170, 385] width 211 height 16
type input "3"
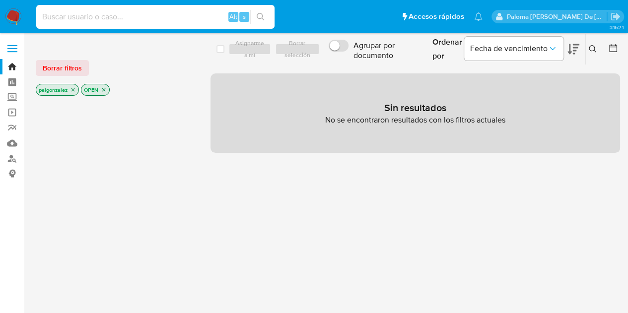
click at [101, 21] on input at bounding box center [155, 16] width 238 height 13
paste input "2623387392"
type input "2623387392"
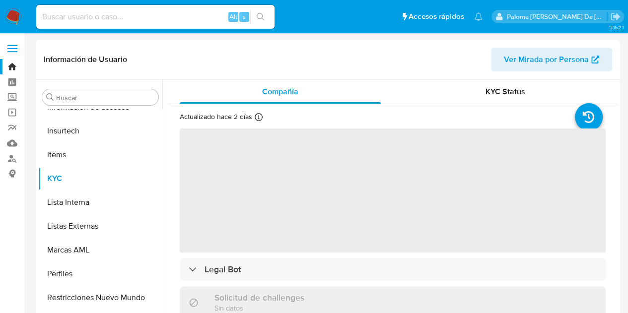
scroll to position [396, 0]
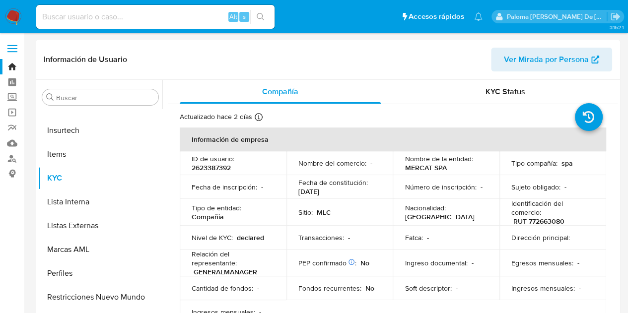
select select "10"
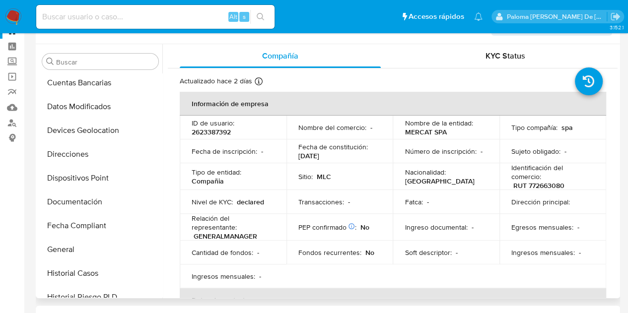
scroll to position [0, 0]
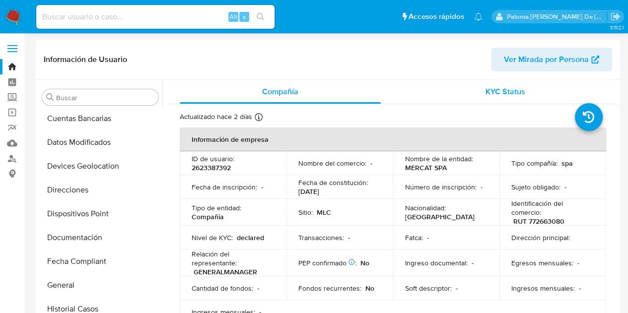
click at [491, 88] on span "KYC Status" at bounding box center [505, 91] width 40 height 11
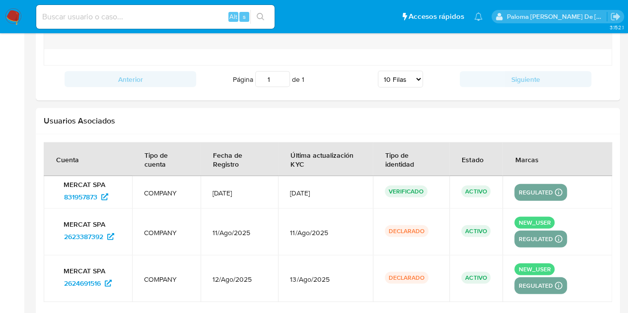
scroll to position [1057, 0]
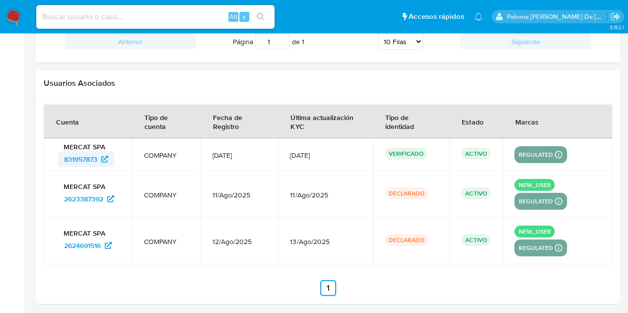
click at [102, 156] on icon at bounding box center [104, 159] width 7 height 7
click at [109, 196] on icon at bounding box center [110, 199] width 7 height 7
click at [112, 242] on icon at bounding box center [108, 245] width 7 height 7
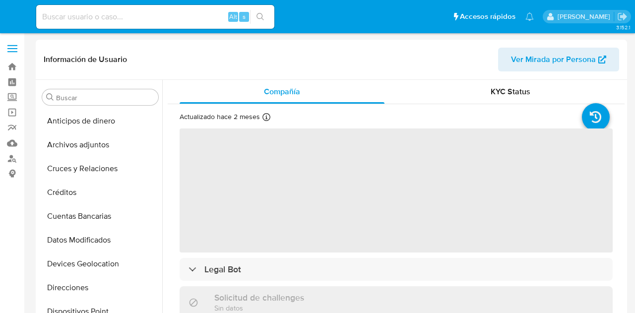
select select "10"
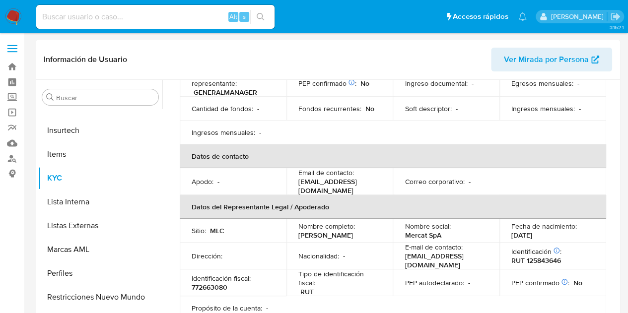
scroll to position [199, 0]
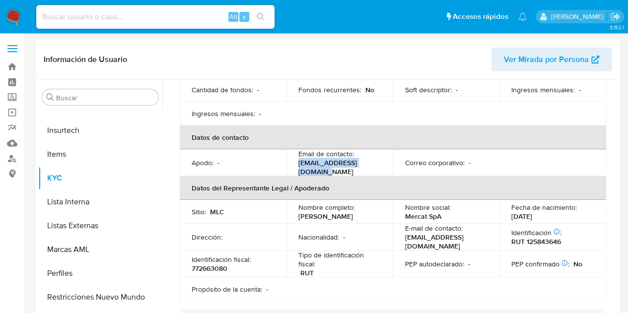
drag, startPoint x: 382, startPoint y: 162, endPoint x: 291, endPoint y: 172, distance: 91.4
click at [291, 172] on td "Email de contacto : integraciones@mercat.cl" at bounding box center [339, 162] width 107 height 27
copy p "integraciones@mercat.cl"
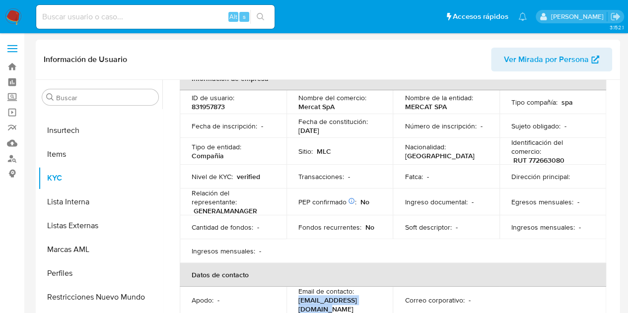
scroll to position [0, 0]
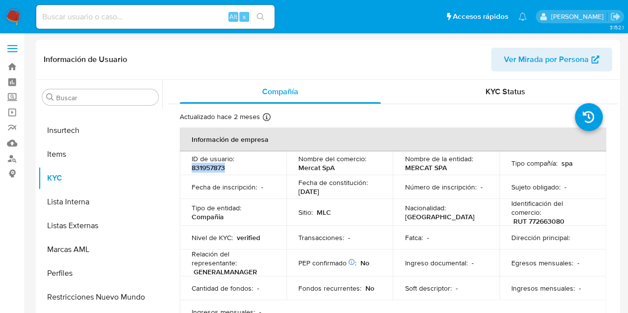
drag, startPoint x: 229, startPoint y: 167, endPoint x: 190, endPoint y: 169, distance: 39.8
click at [190, 169] on td "ID de usuario : 831957873" at bounding box center [233, 163] width 107 height 24
copy p "831957873"
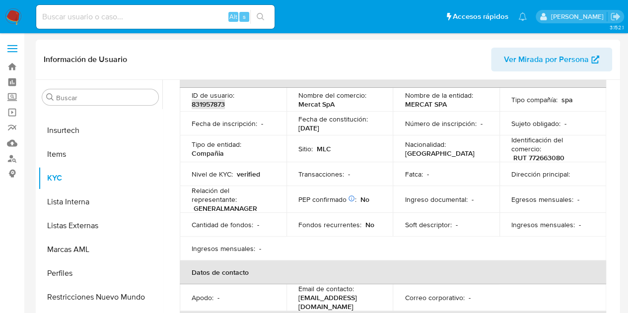
scroll to position [99, 0]
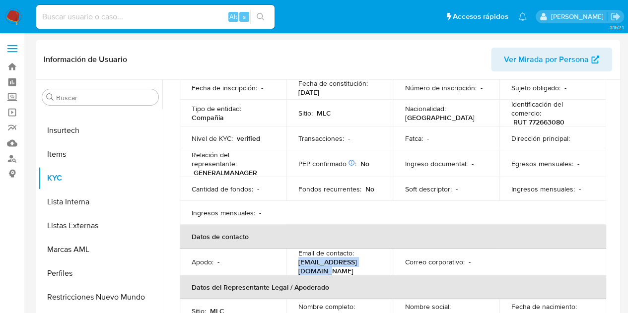
drag, startPoint x: 378, startPoint y: 269, endPoint x: 298, endPoint y: 268, distance: 79.4
click at [296, 268] on td "Email de contacto : integraciones@mercat.cl" at bounding box center [339, 262] width 107 height 27
copy p "integraciones@mercat.cl"
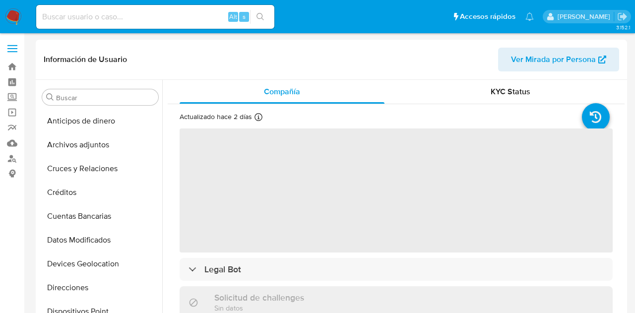
select select "10"
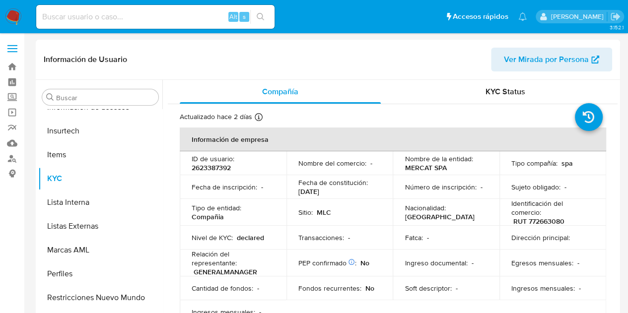
scroll to position [396, 0]
drag, startPoint x: 238, startPoint y: 171, endPoint x: 188, endPoint y: 169, distance: 50.7
click at [188, 169] on td "ID de usuario : 2623387392" at bounding box center [233, 163] width 107 height 24
copy p "2623387392"
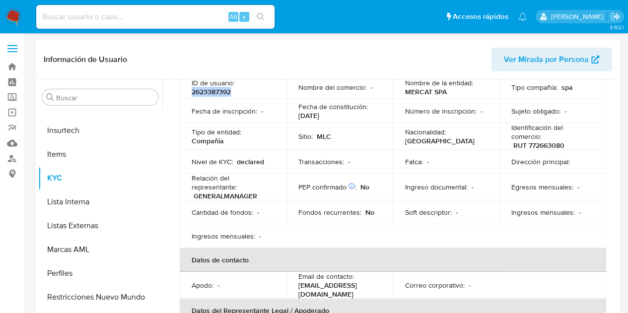
scroll to position [199, 0]
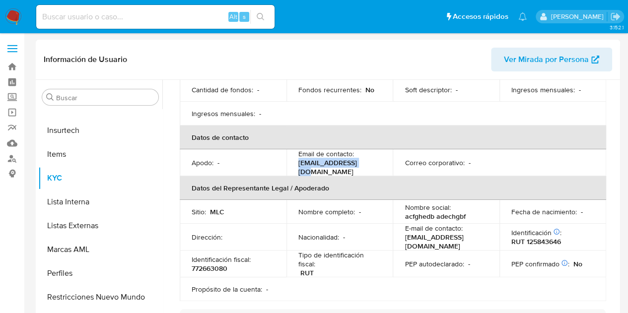
drag, startPoint x: 331, startPoint y: 172, endPoint x: 295, endPoint y: 166, distance: 36.2
click at [295, 166] on td "Email de contacto : [EMAIL_ADDRESS][DOMAIN_NAME]" at bounding box center [339, 162] width 107 height 27
copy p "[EMAIL_ADDRESS][DOMAIN_NAME]"
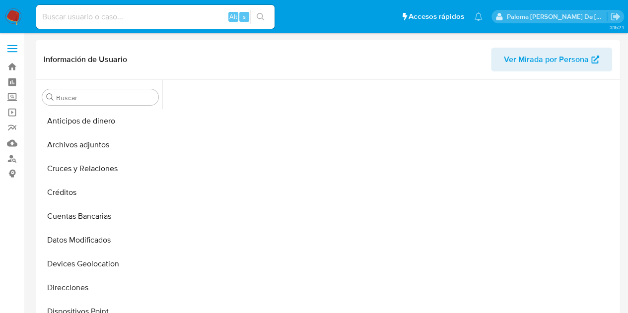
scroll to position [215, 0]
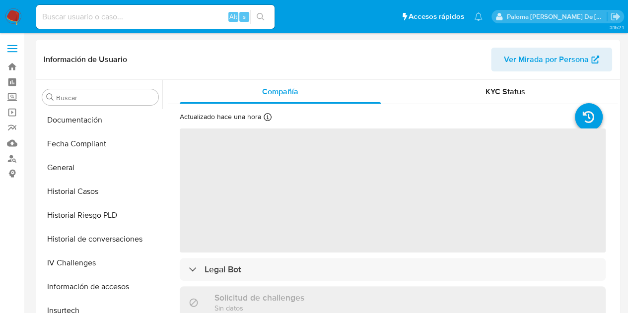
select select "10"
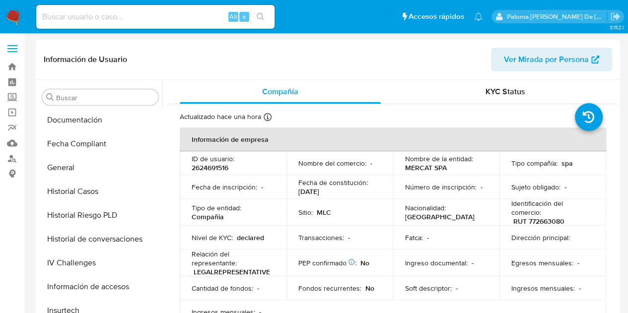
scroll to position [396, 0]
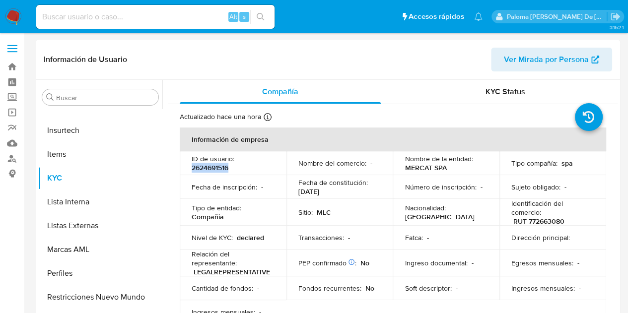
drag, startPoint x: 242, startPoint y: 165, endPoint x: 189, endPoint y: 168, distance: 53.7
click at [189, 168] on td "ID de usuario : 2624691516" at bounding box center [233, 163] width 107 height 24
copy p "2624691516"
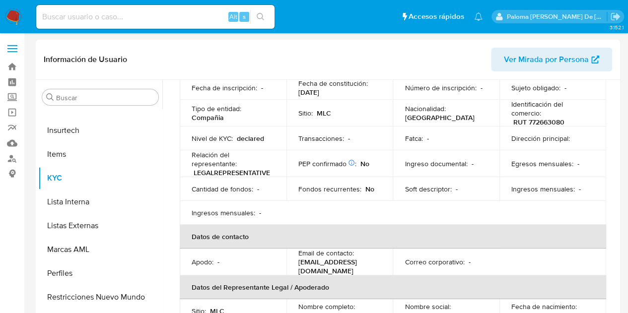
scroll to position [149, 0]
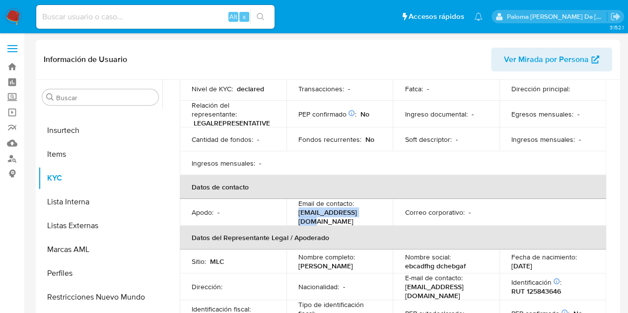
drag, startPoint x: 369, startPoint y: 222, endPoint x: 298, endPoint y: 227, distance: 71.6
click at [298, 226] on div "Email de contacto : sebastian@mercat.cl" at bounding box center [339, 212] width 83 height 27
copy p "sebastian@mercat.cl"
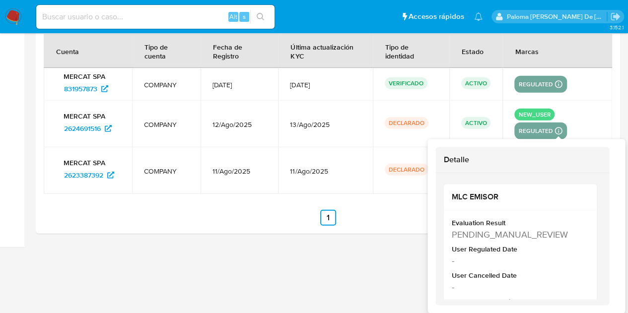
scroll to position [1057, 0]
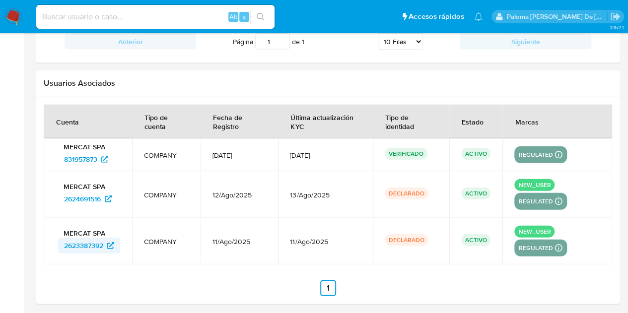
click at [82, 240] on span "2623387392" at bounding box center [83, 246] width 39 height 16
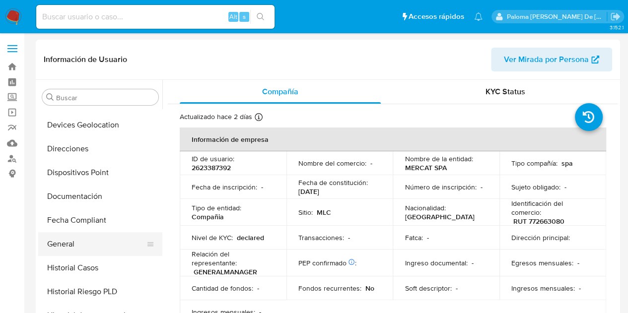
select select "10"
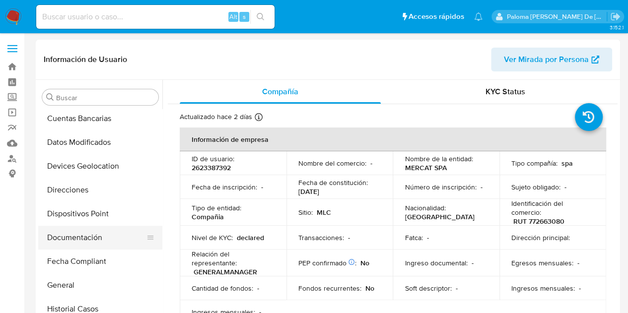
click at [87, 235] on button "Documentación" at bounding box center [96, 238] width 116 height 24
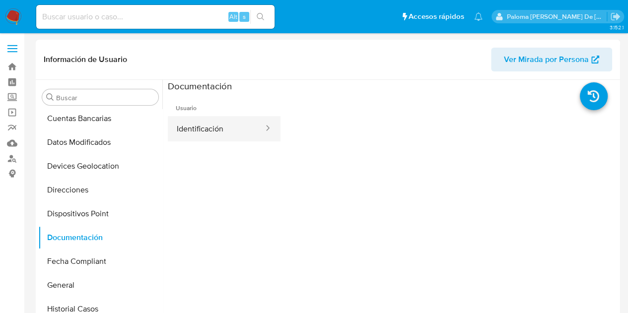
click at [217, 124] on button "Identificación" at bounding box center [216, 128] width 97 height 25
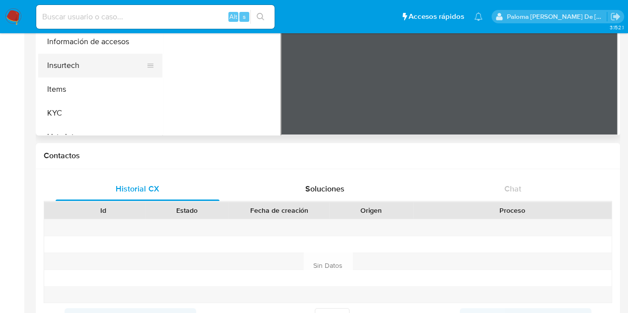
scroll to position [247, 0]
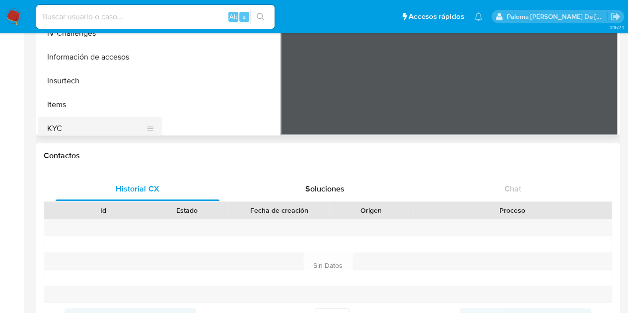
click at [58, 122] on button "KYC" at bounding box center [96, 129] width 116 height 24
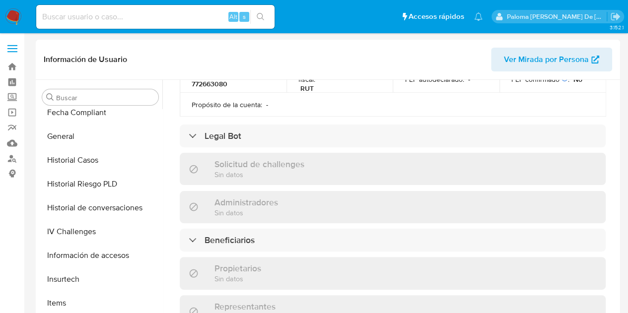
scroll to position [347, 0]
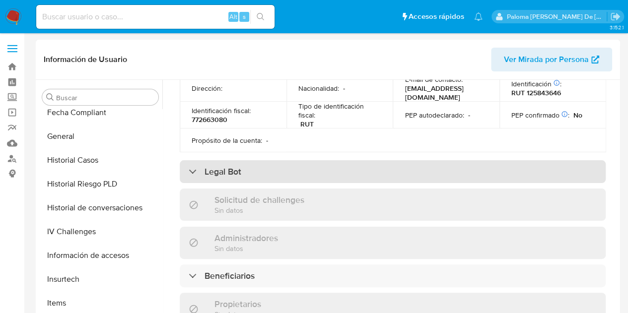
click at [309, 163] on div "Legal Bot" at bounding box center [393, 171] width 426 height 23
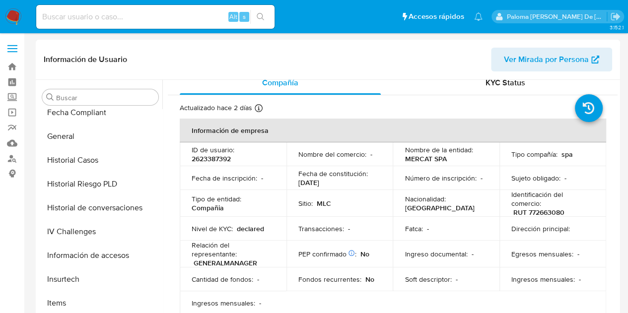
scroll to position [0, 0]
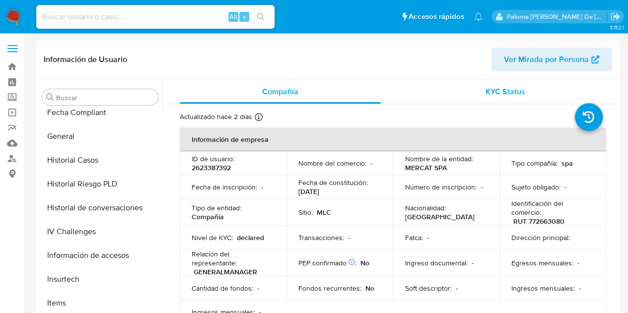
click at [509, 97] on span "KYC Status" at bounding box center [505, 91] width 40 height 11
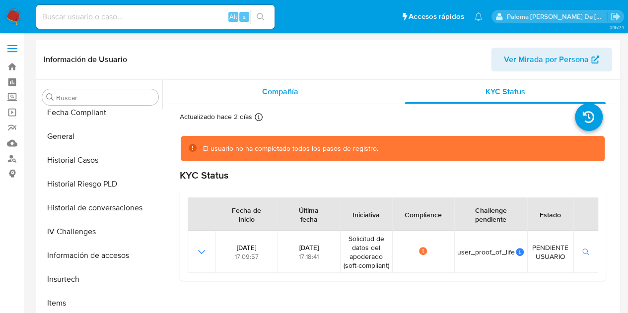
click at [296, 88] on div "Compañía" at bounding box center [280, 92] width 201 height 24
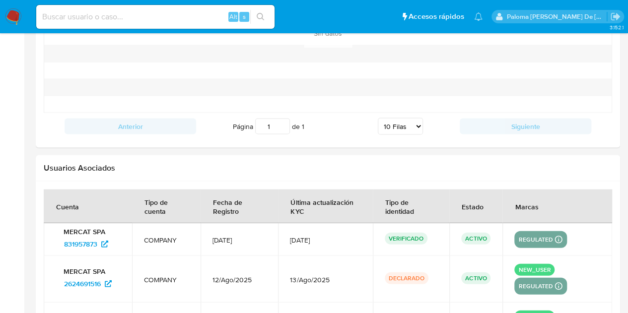
scroll to position [1057, 0]
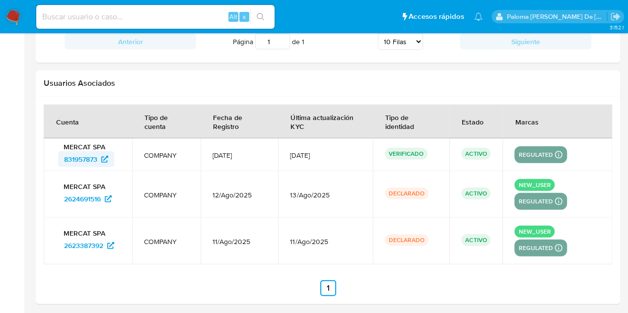
click at [81, 155] on span "831957873" at bounding box center [80, 159] width 33 height 16
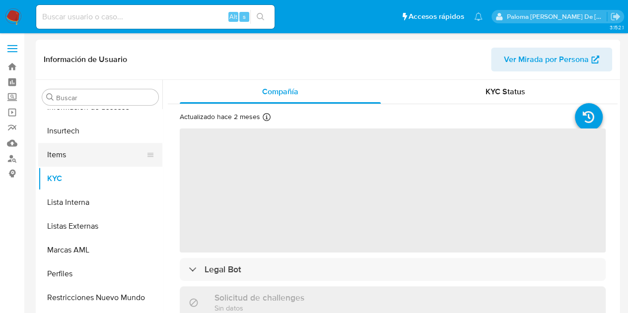
scroll to position [396, 0]
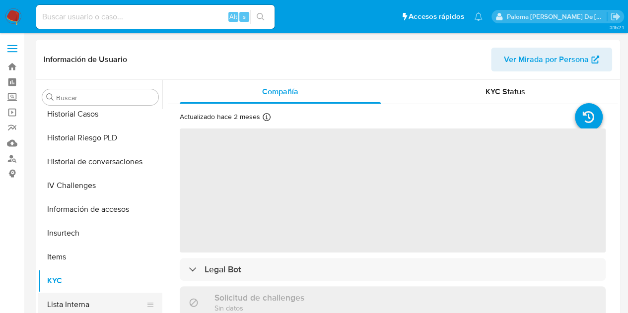
select select "10"
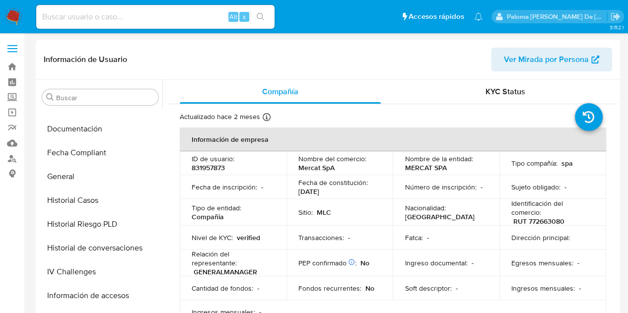
scroll to position [197, 0]
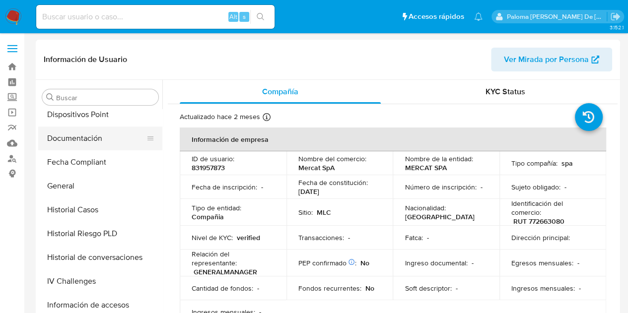
click at [77, 140] on button "Documentación" at bounding box center [96, 139] width 116 height 24
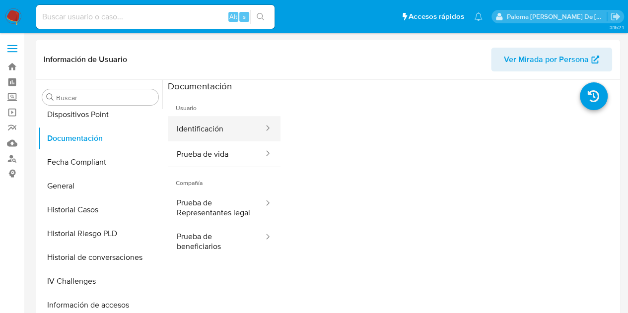
click at [199, 128] on button "Identificación" at bounding box center [216, 128] width 97 height 25
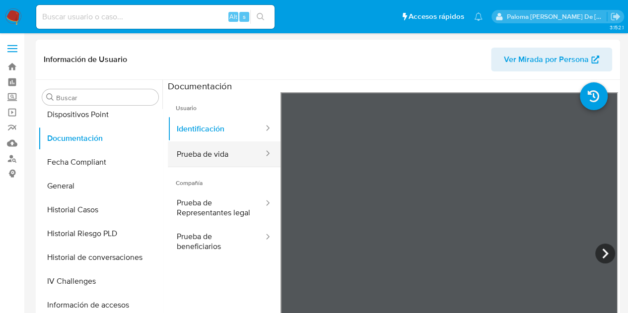
click at [205, 154] on button "Prueba de vida" at bounding box center [216, 153] width 97 height 25
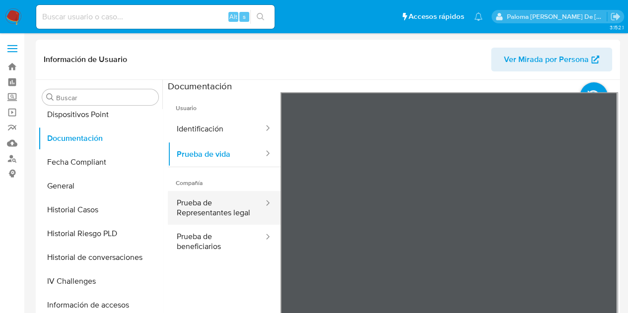
click at [201, 205] on button "Prueba de Representantes legal" at bounding box center [216, 208] width 97 height 34
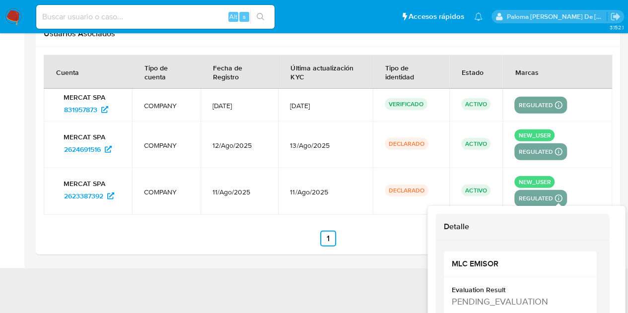
scroll to position [1213, 0]
